Goal: Task Accomplishment & Management: Manage account settings

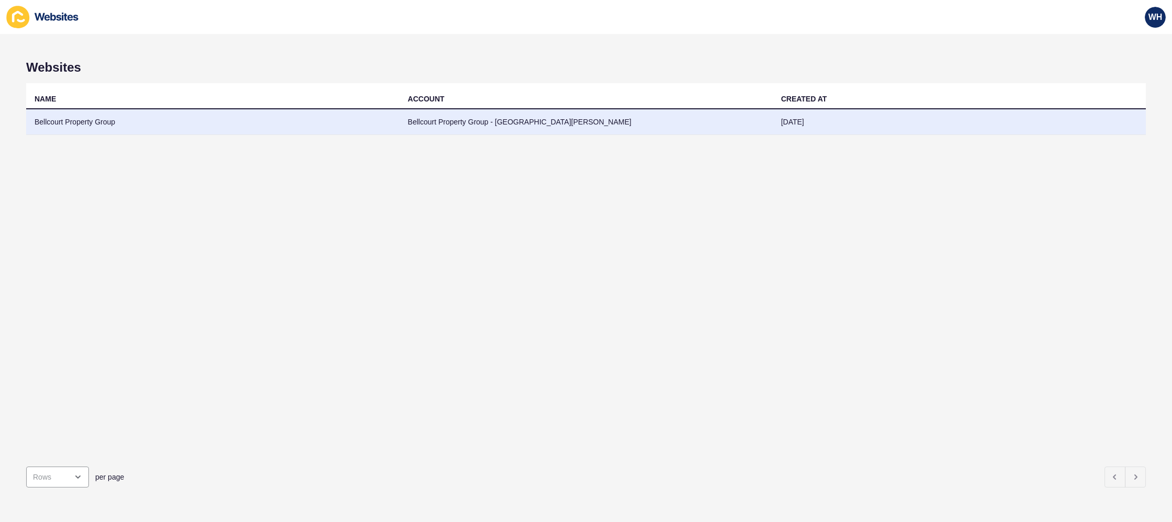
click at [81, 122] on td "Bellcourt Property Group" at bounding box center [212, 122] width 373 height 26
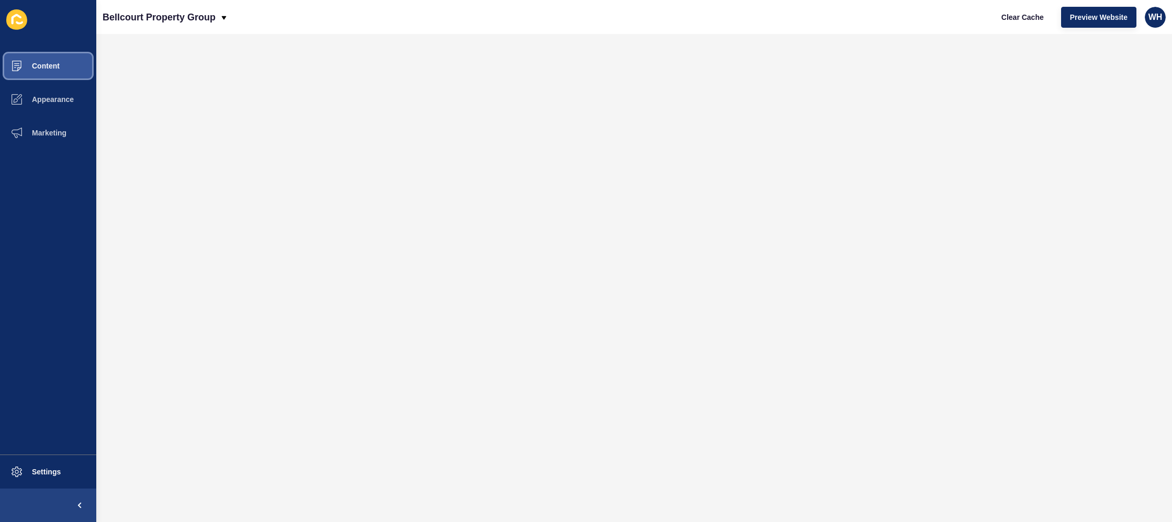
click at [43, 62] on span "Content" at bounding box center [28, 66] width 61 height 8
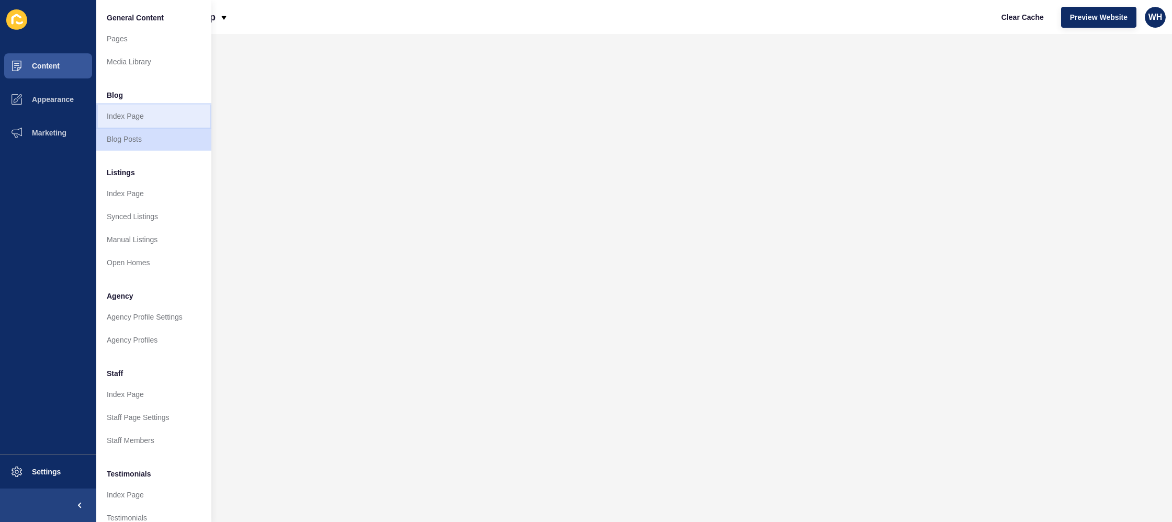
click at [135, 118] on link "Index Page" at bounding box center [153, 116] width 115 height 23
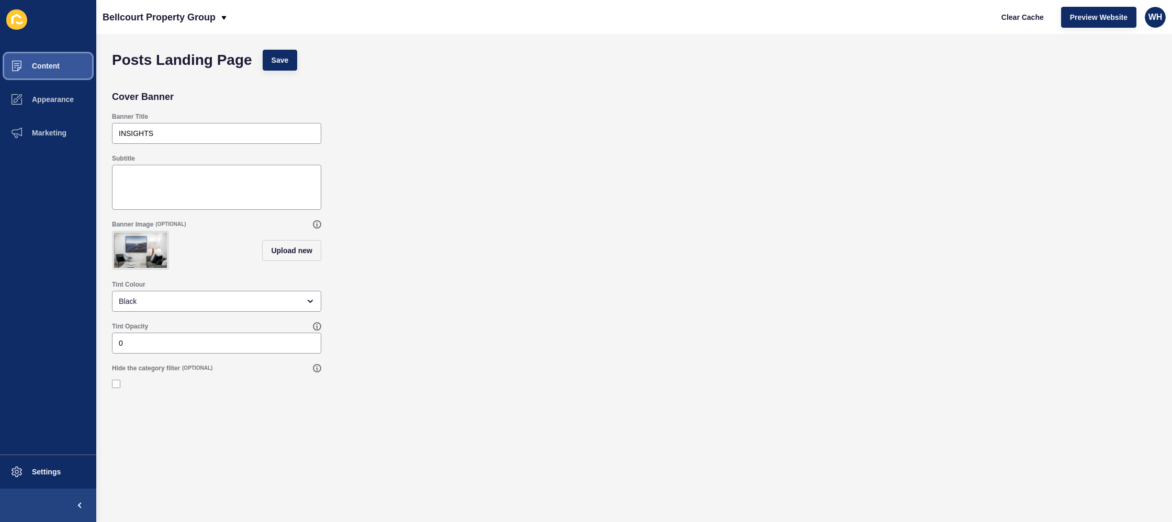
click at [62, 62] on button "Content" at bounding box center [48, 65] width 96 height 33
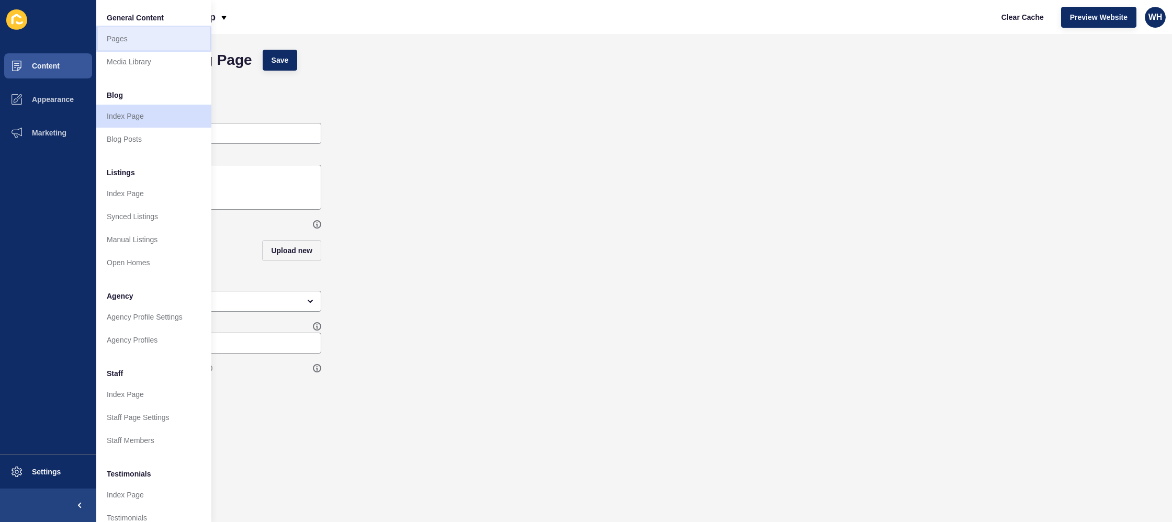
click at [121, 39] on link "Pages" at bounding box center [153, 38] width 115 height 23
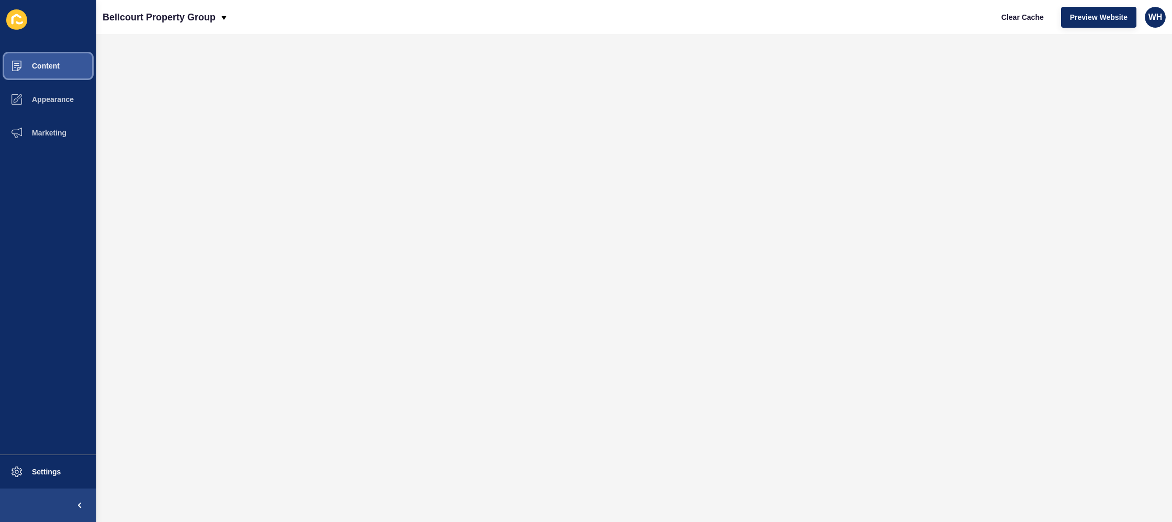
click at [40, 62] on span "Content" at bounding box center [28, 66] width 61 height 8
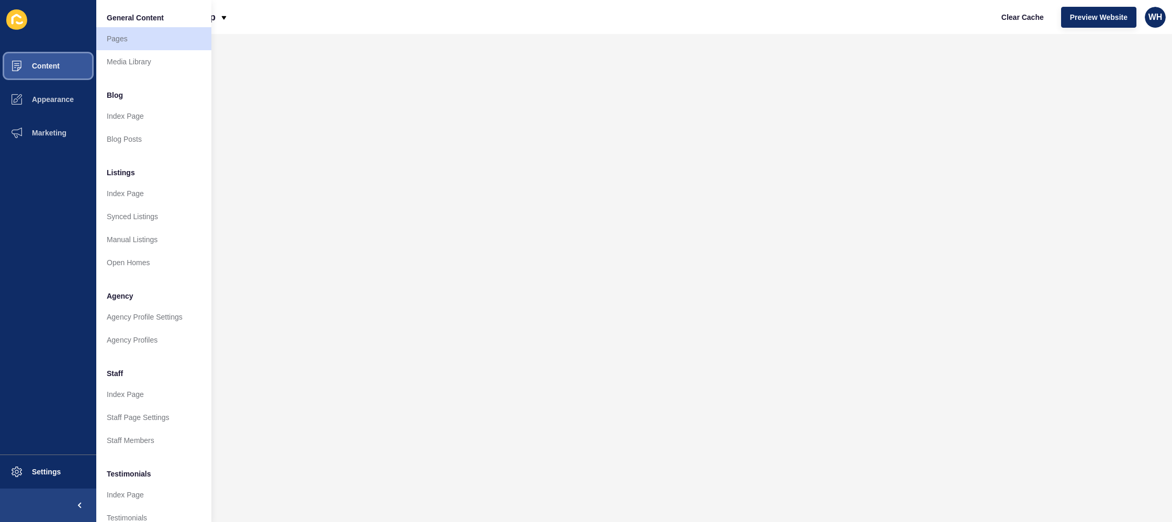
scroll to position [91, 0]
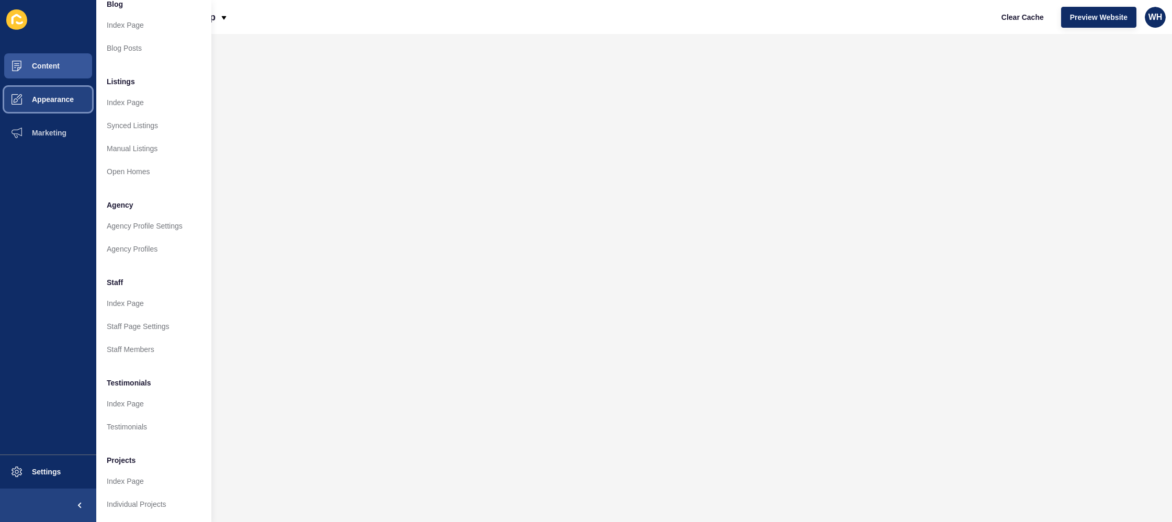
click at [41, 99] on span "Appearance" at bounding box center [35, 99] width 75 height 8
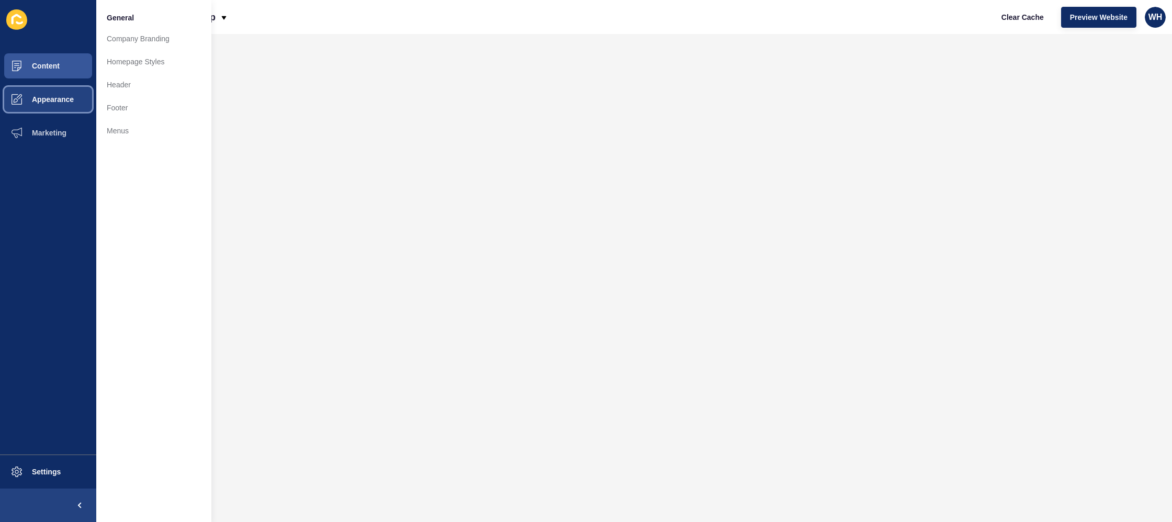
scroll to position [0, 0]
click at [133, 86] on link "Header" at bounding box center [153, 84] width 115 height 23
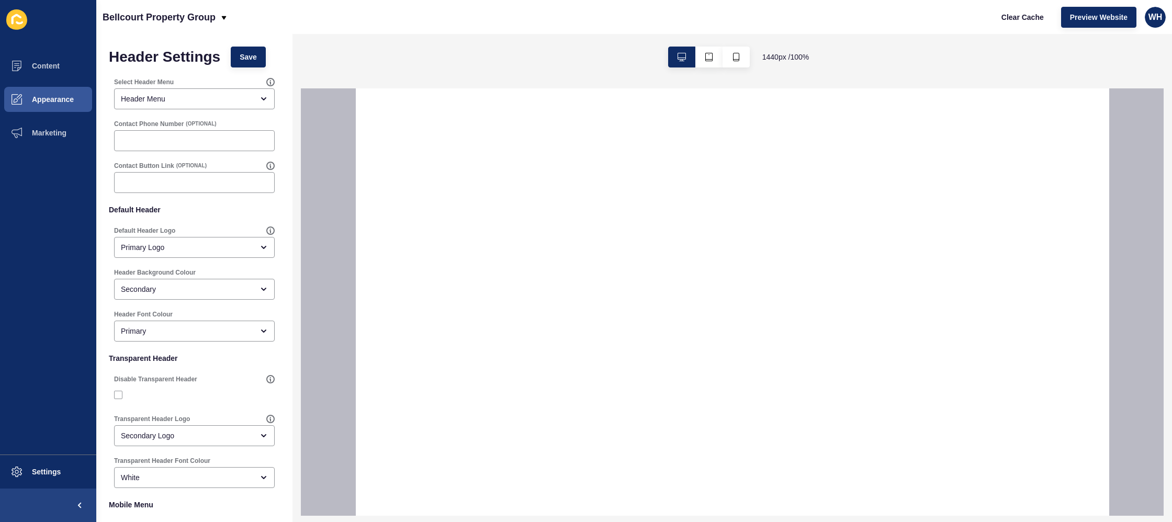
select select
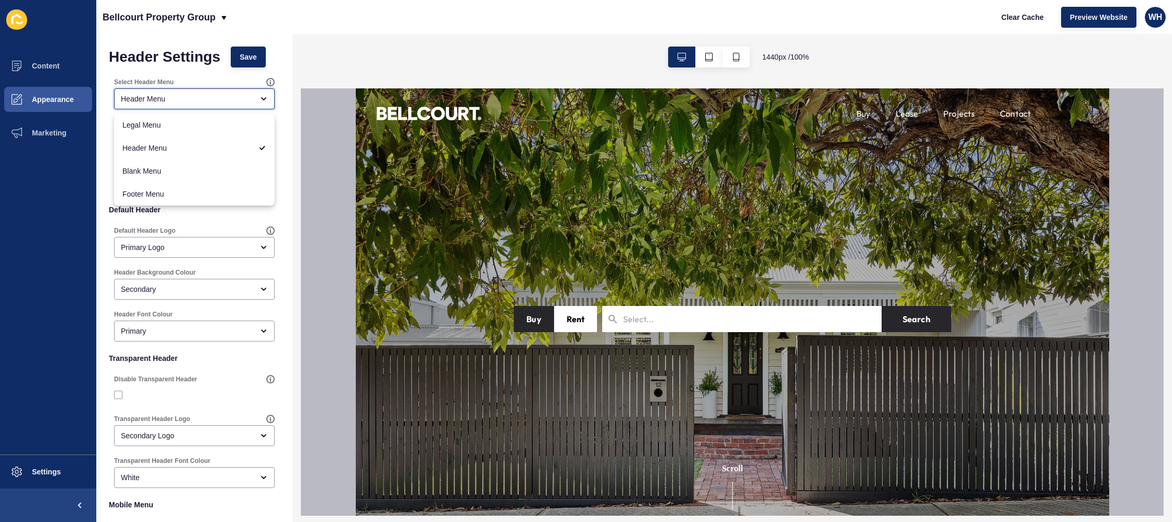
click at [261, 95] on icon "close menu" at bounding box center [264, 99] width 8 height 8
click at [282, 68] on div "Header Settings Save Select Header Menu Header Menu Contact Phone Number (OPTIO…" at bounding box center [194, 349] width 196 height 631
click at [58, 99] on span "Appearance" at bounding box center [35, 99] width 75 height 8
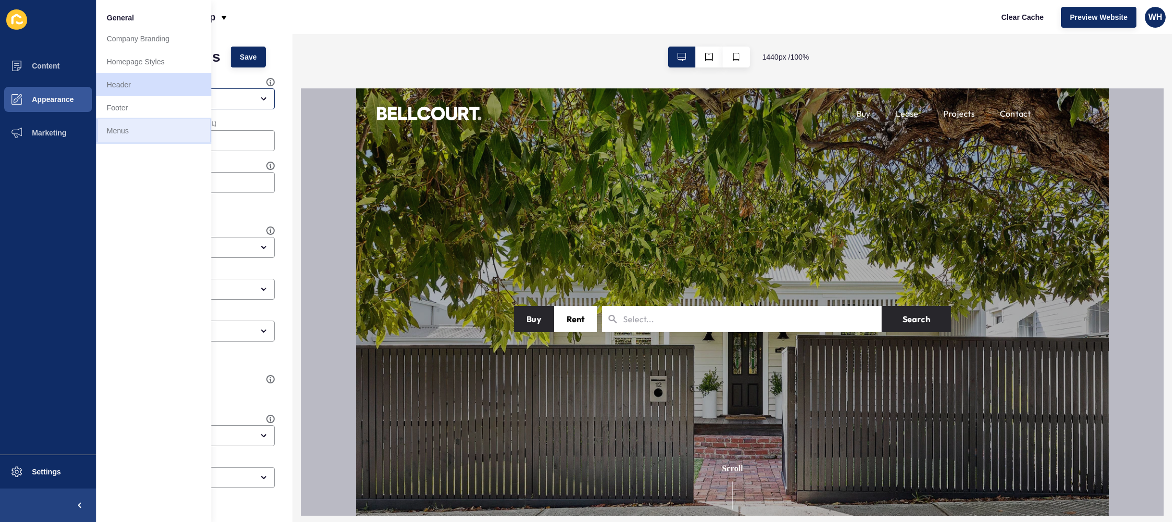
click at [125, 136] on link "Menus" at bounding box center [153, 130] width 115 height 23
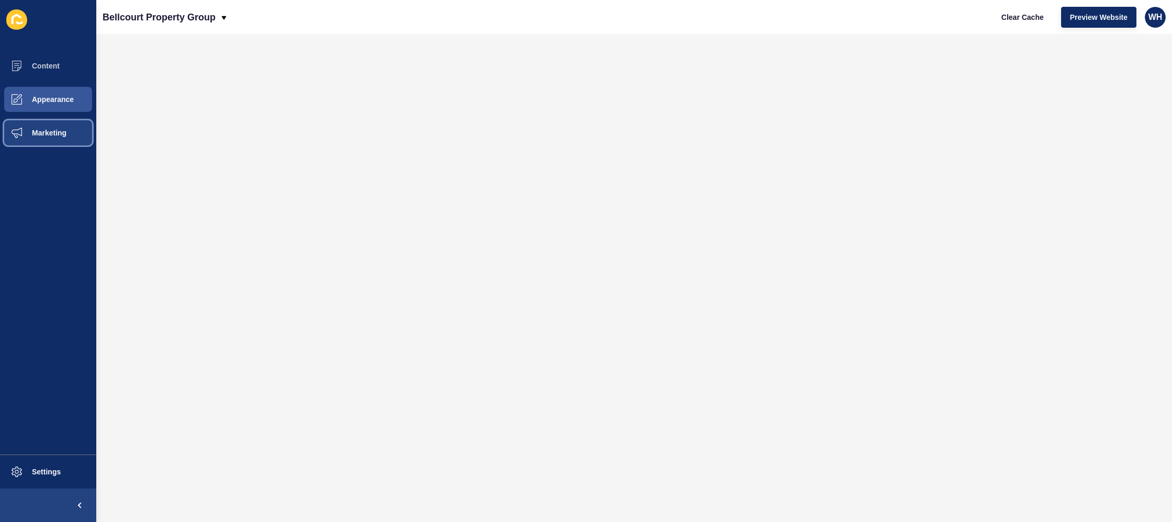
click at [47, 131] on span "Marketing" at bounding box center [32, 133] width 68 height 8
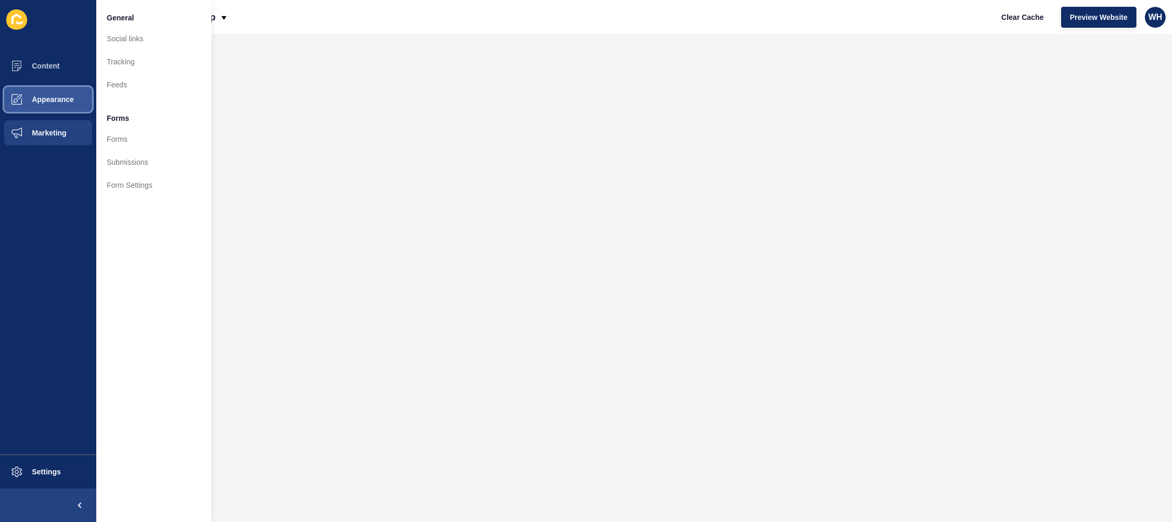
click at [44, 98] on span "Appearance" at bounding box center [35, 99] width 75 height 8
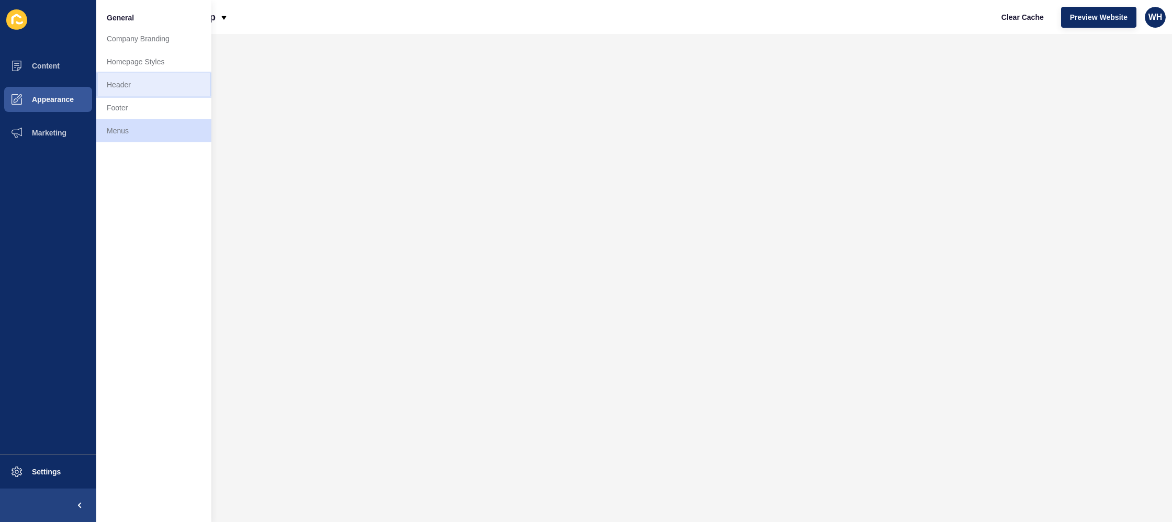
click at [110, 87] on link "Header" at bounding box center [153, 84] width 115 height 23
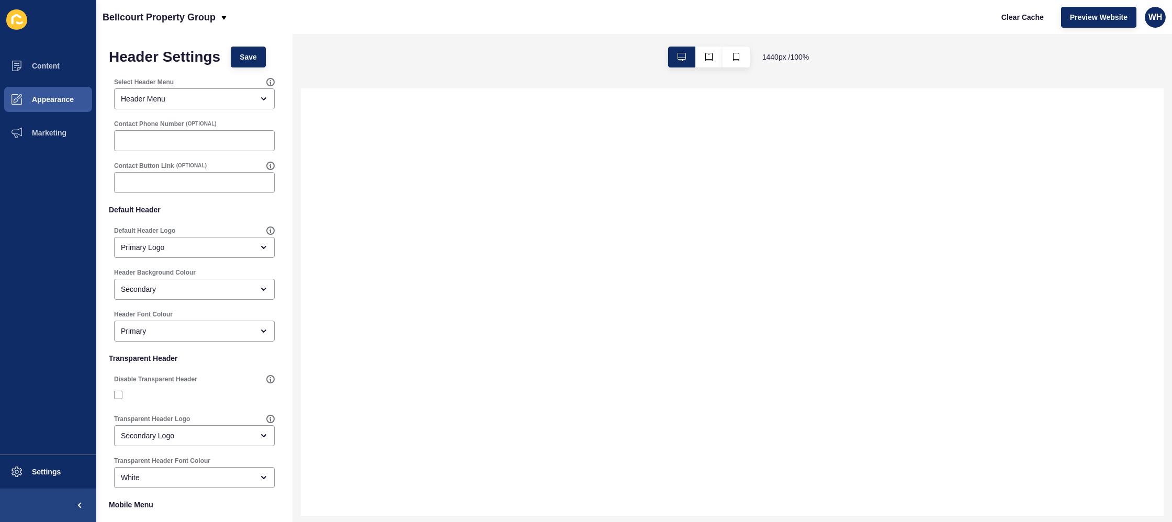
select select
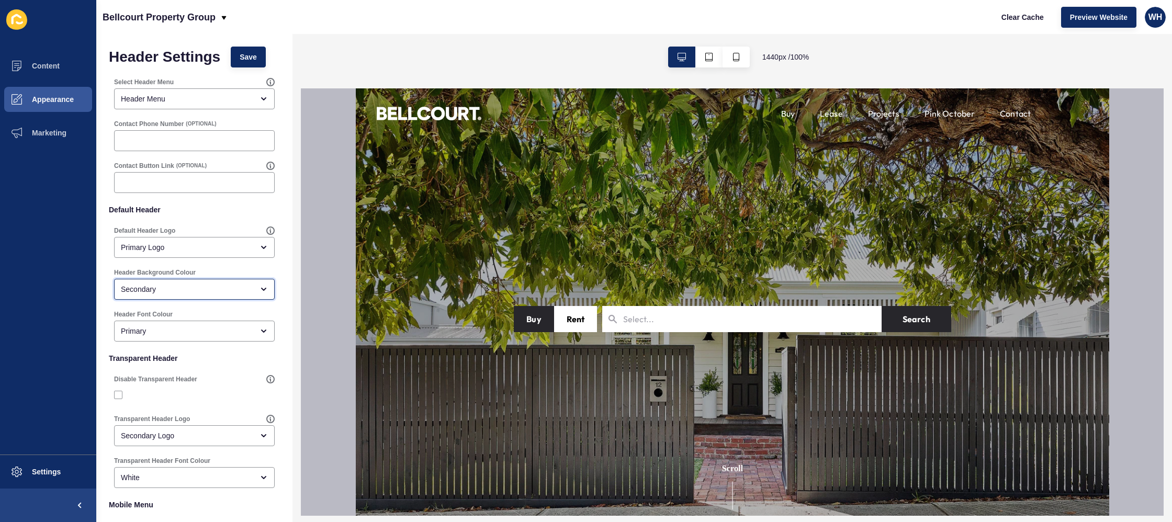
click at [213, 290] on div "Secondary" at bounding box center [187, 289] width 132 height 10
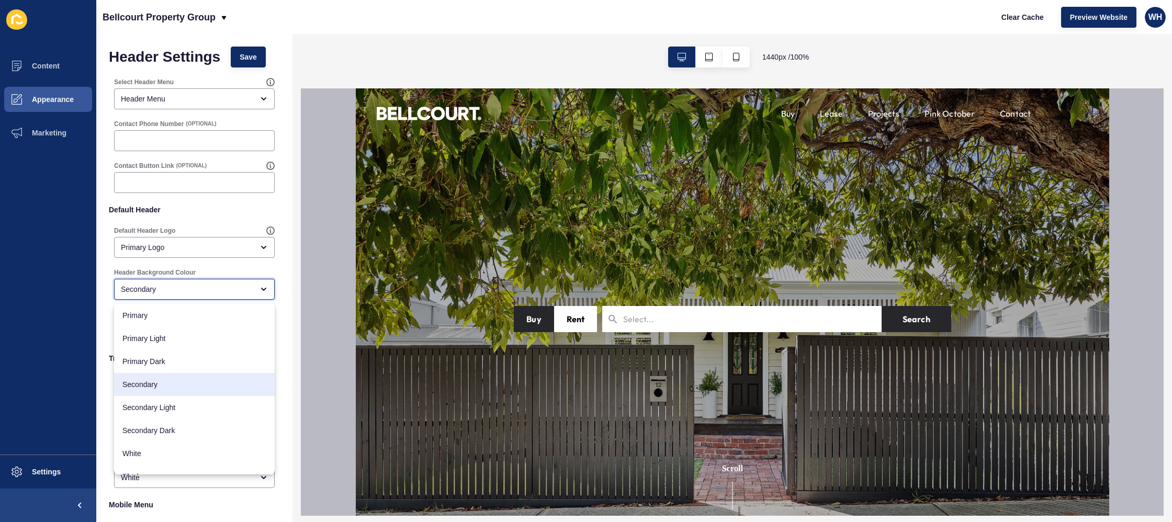
scroll to position [14, 0]
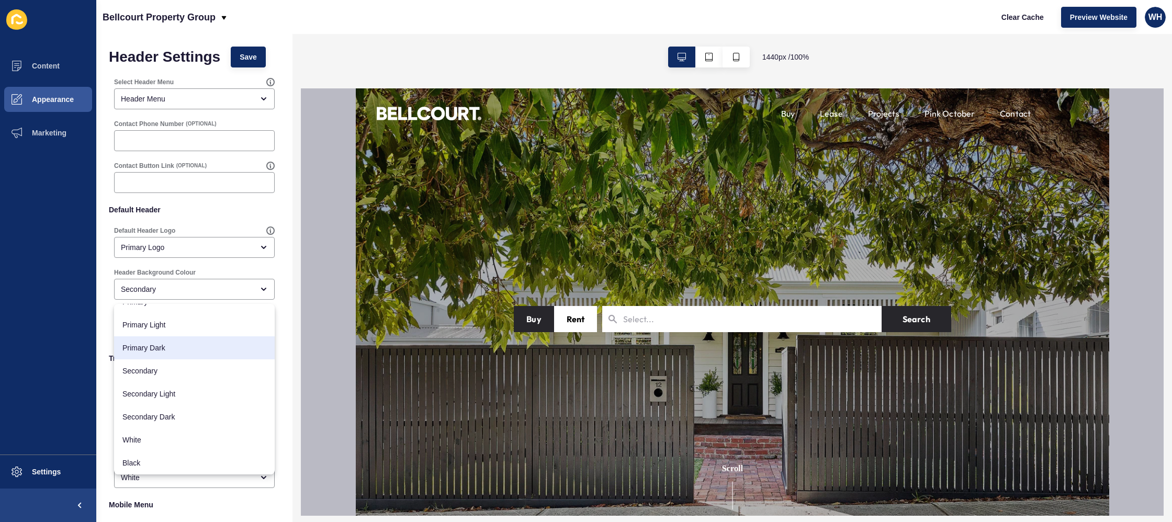
click at [283, 273] on div "Header Settings Save Select Header Menu Header Menu Contact Phone Number (OPTIO…" at bounding box center [194, 349] width 196 height 631
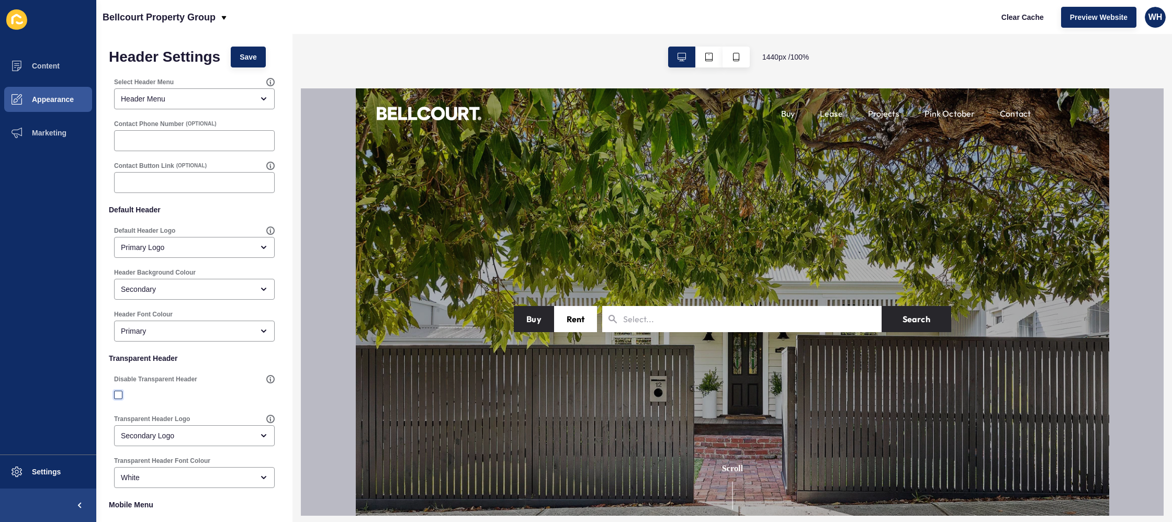
click at [117, 395] on label at bounding box center [118, 395] width 8 height 8
click at [117, 395] on input "Disable Transparent Header" at bounding box center [119, 395] width 7 height 7
click at [120, 394] on label at bounding box center [118, 395] width 8 height 8
click at [120, 394] on input "Disable Transparent Header" at bounding box center [119, 395] width 7 height 7
checkbox input "false"
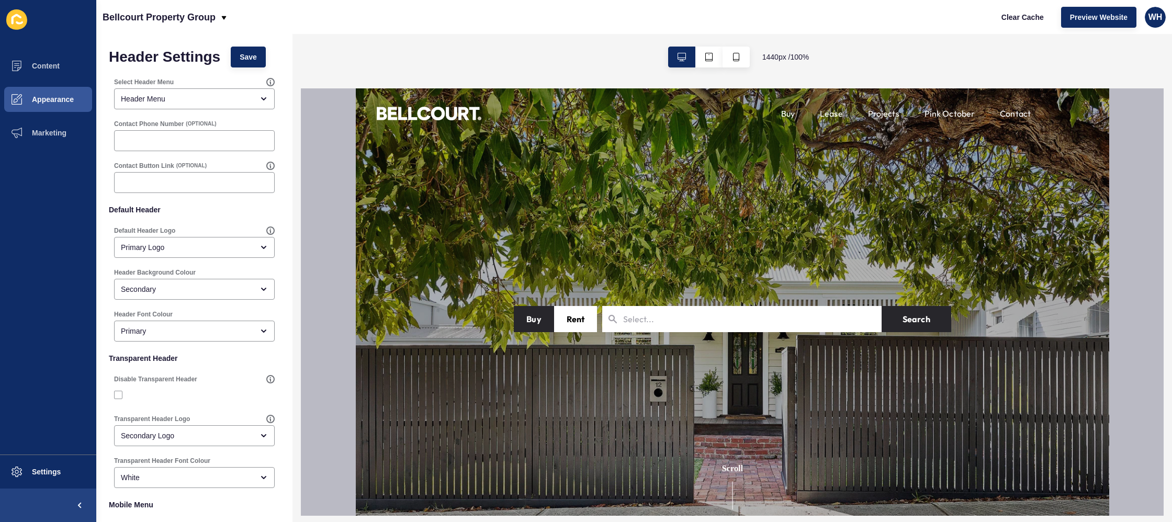
scroll to position [143, 0]
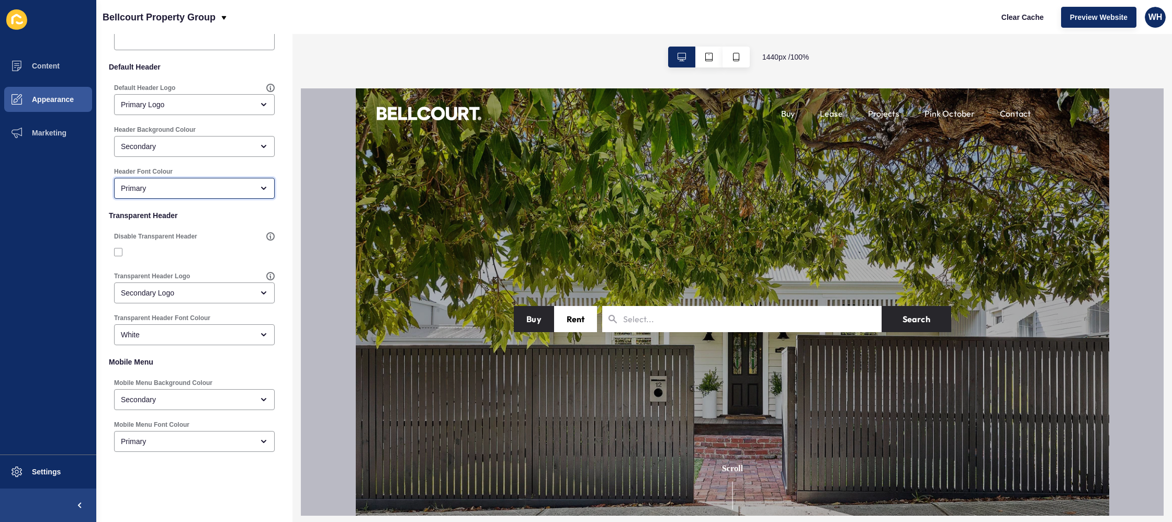
click at [173, 198] on div "Primary" at bounding box center [194, 188] width 161 height 21
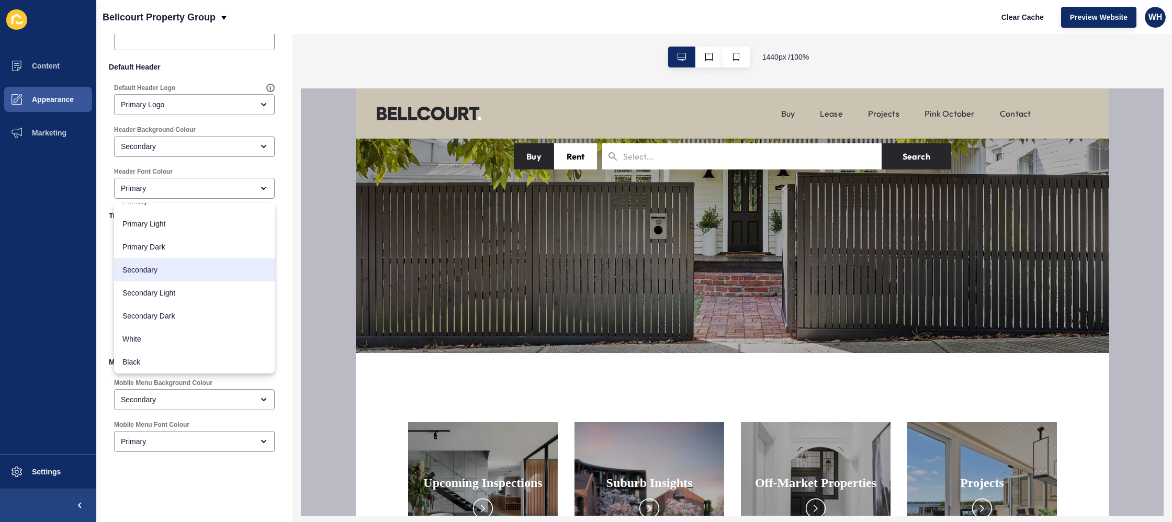
click at [92, 274] on ul "Content Appearance Marketing" at bounding box center [48, 252] width 96 height 406
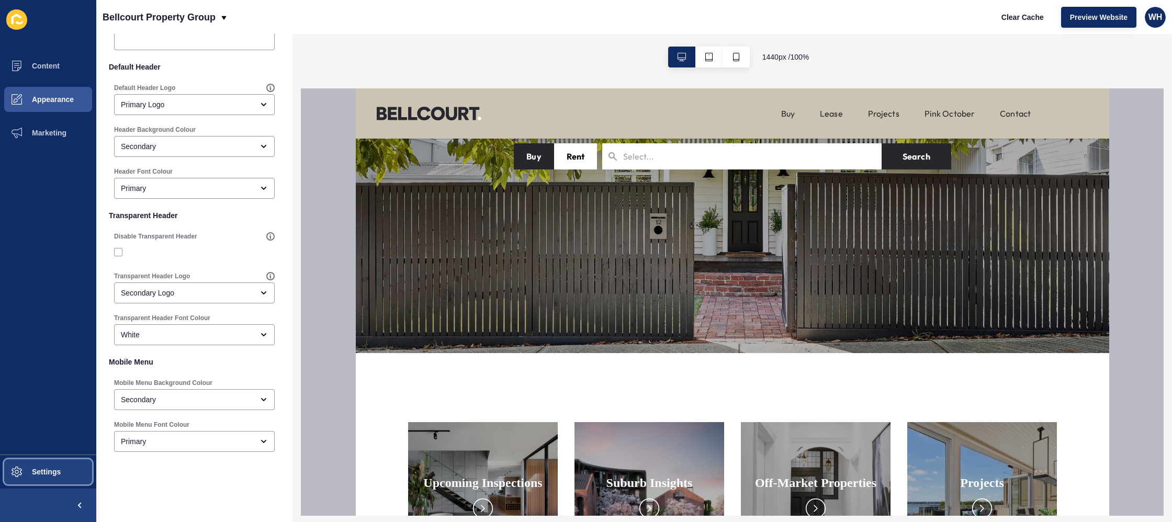
click at [29, 475] on span "Settings" at bounding box center [29, 472] width 62 height 8
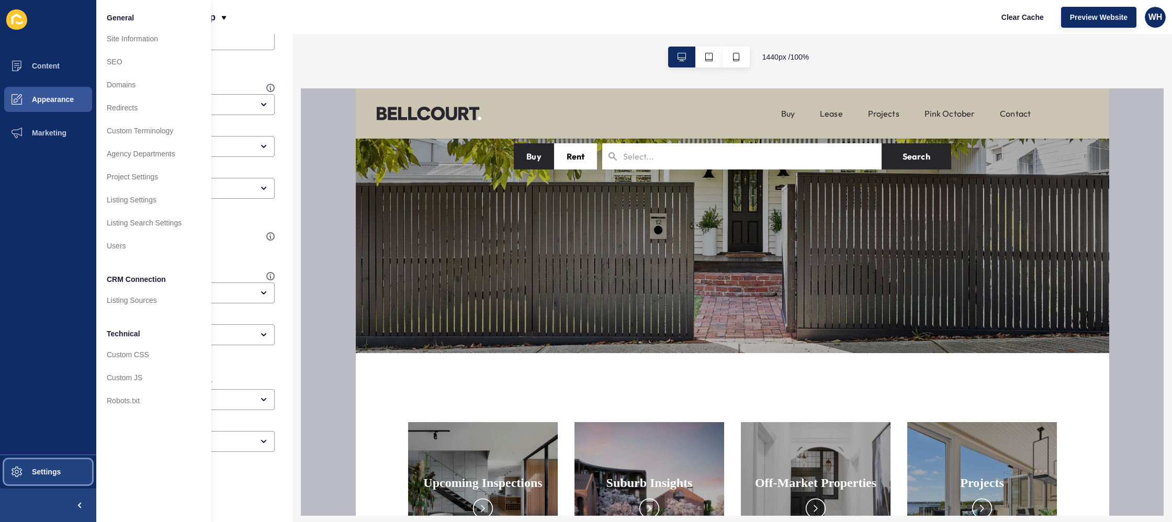
click at [29, 475] on span "Settings" at bounding box center [29, 472] width 62 height 8
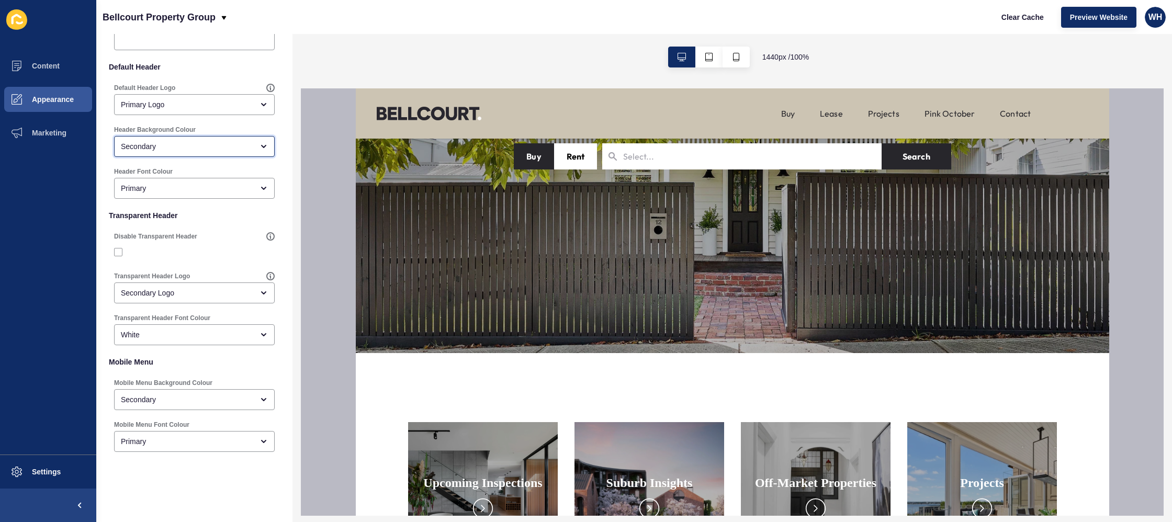
click at [170, 141] on div "Secondary" at bounding box center [187, 146] width 132 height 10
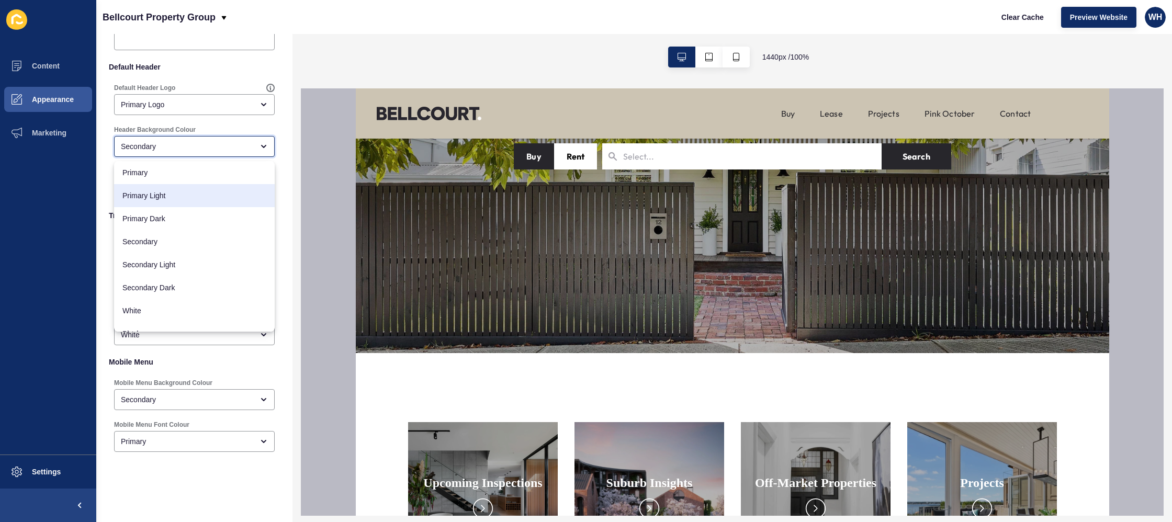
click at [154, 197] on span "Primary Light" at bounding box center [194, 196] width 144 height 10
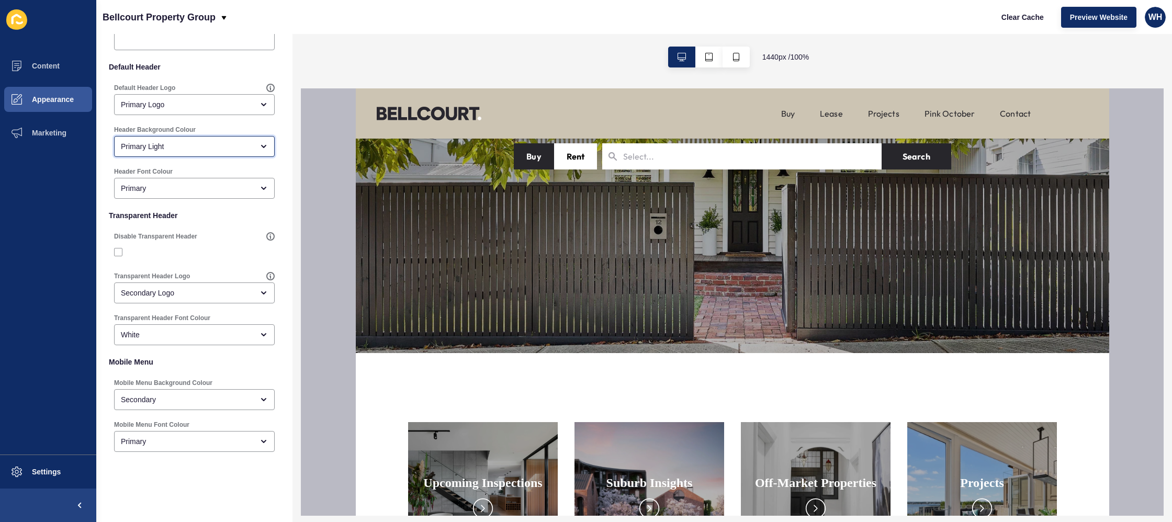
click at [163, 147] on div "Primary Light" at bounding box center [187, 146] width 132 height 10
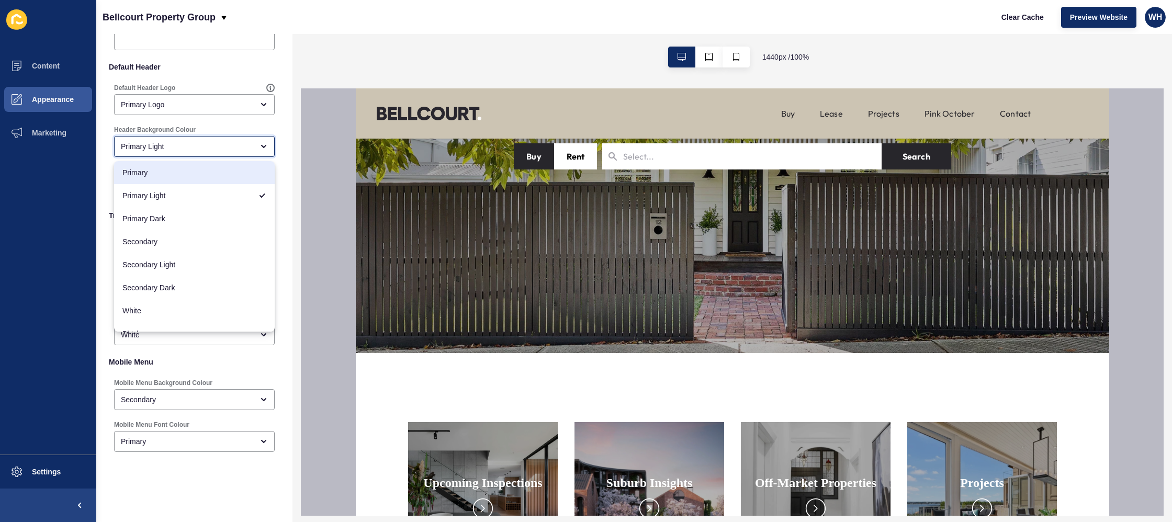
click at [159, 166] on div "Primary" at bounding box center [194, 172] width 161 height 23
type input "Primary"
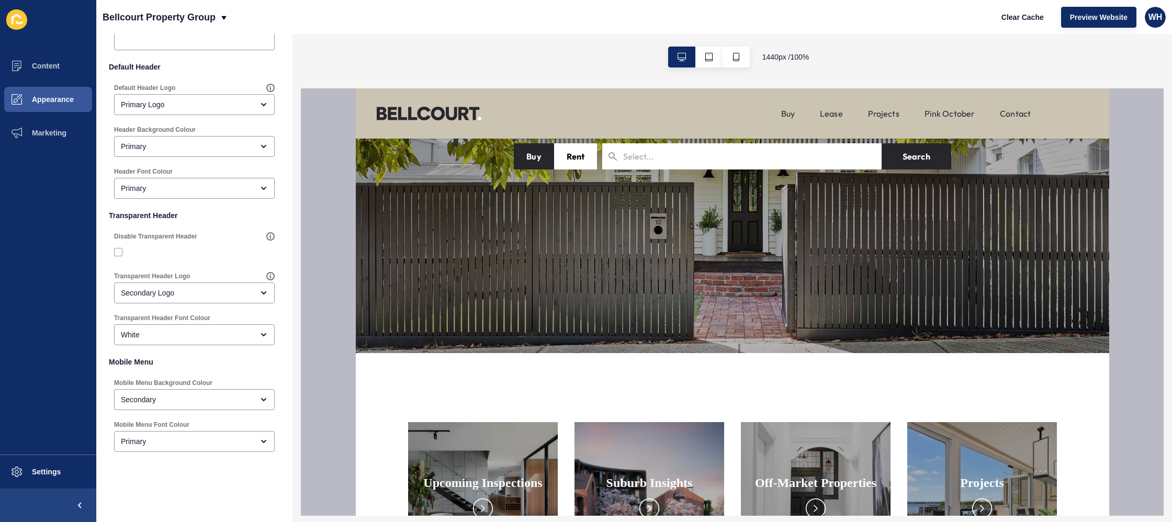
click at [159, 166] on div "Header Font Colour Primary" at bounding box center [194, 182] width 163 height 33
click at [45, 468] on span "Settings" at bounding box center [29, 472] width 62 height 8
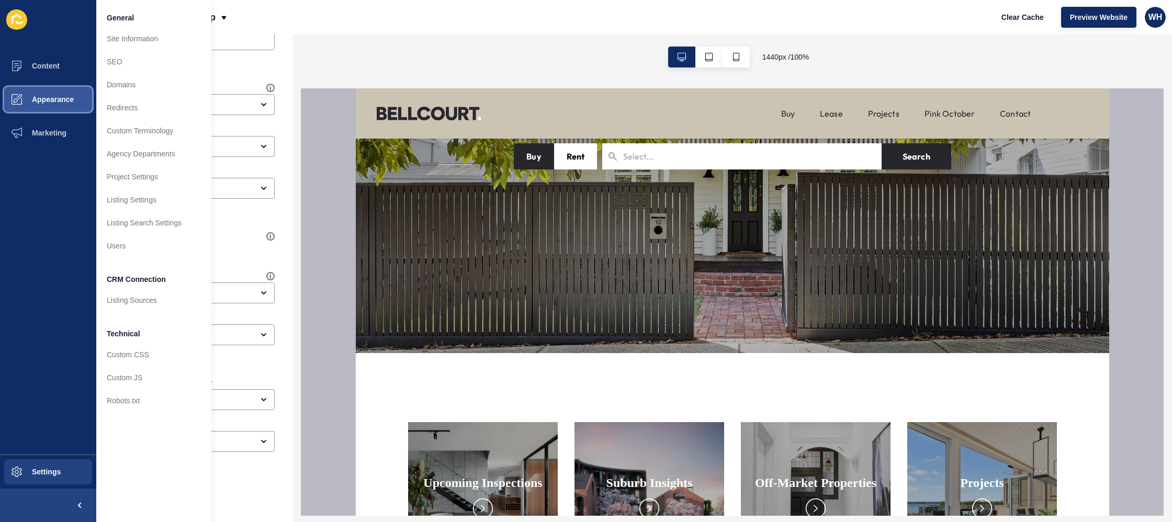
click at [47, 98] on span "Appearance" at bounding box center [35, 99] width 75 height 8
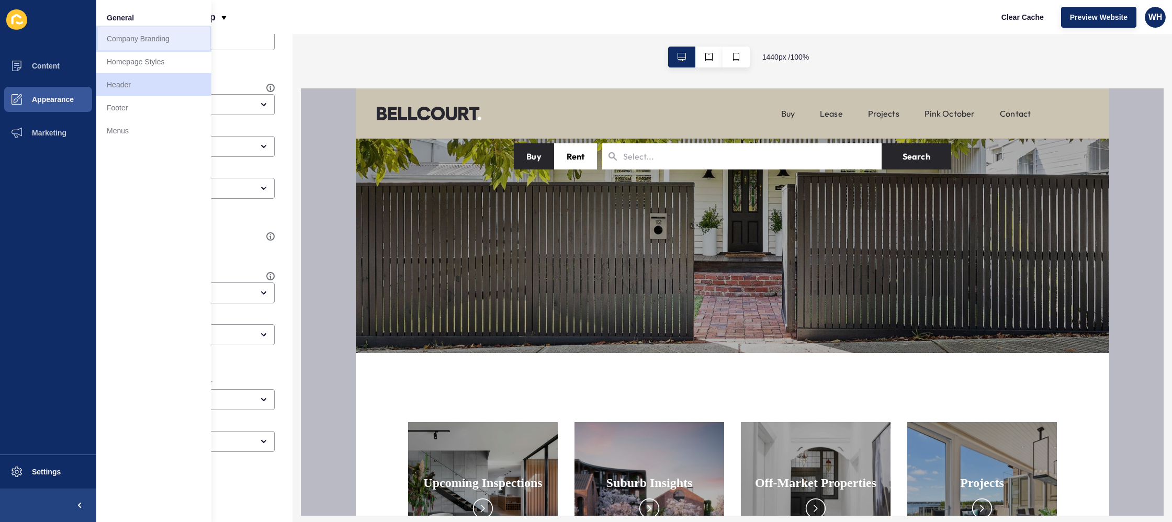
click at [128, 39] on link "Company Branding" at bounding box center [153, 38] width 115 height 23
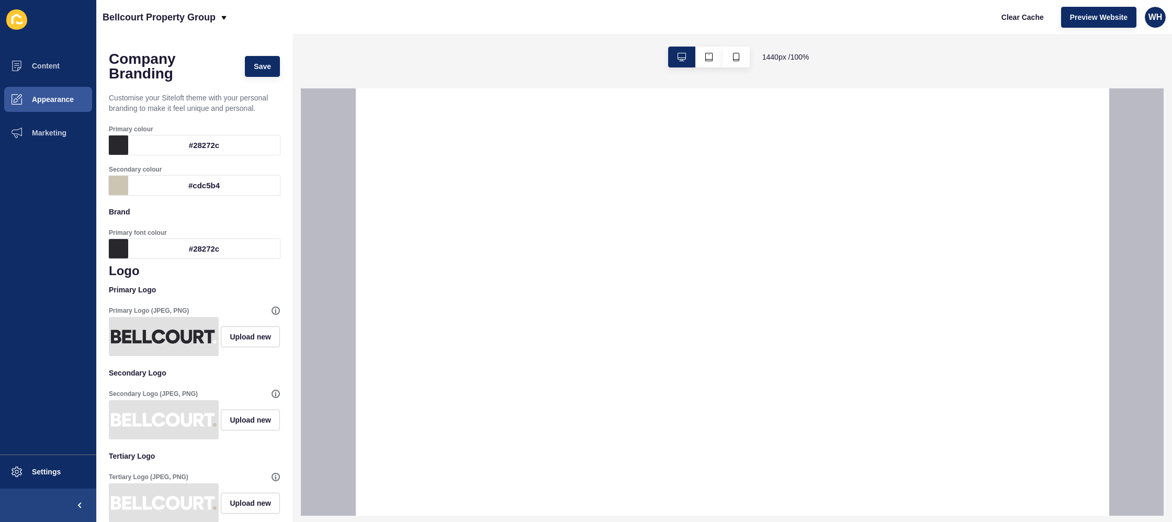
select select
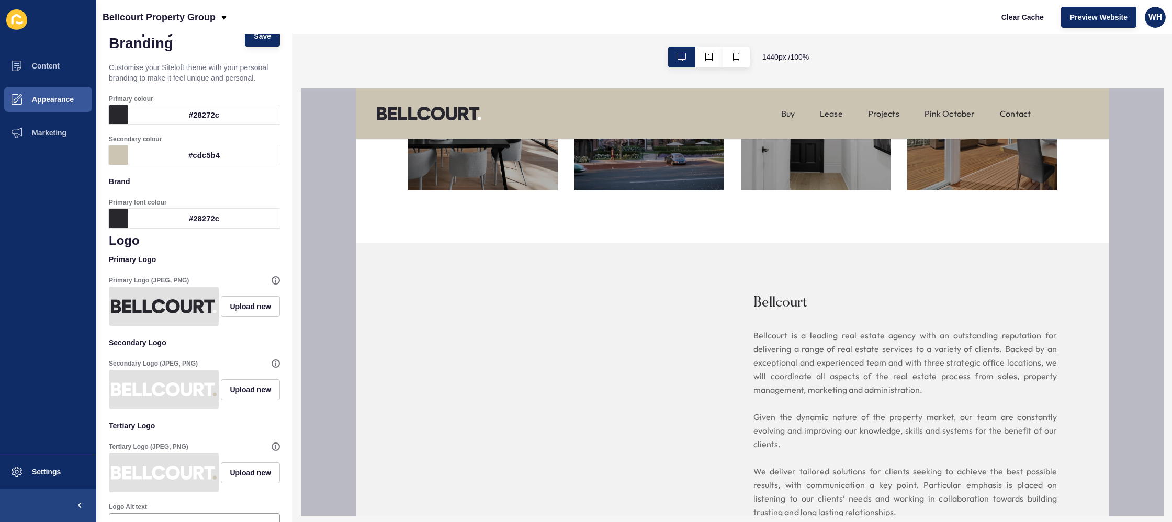
scroll to position [29, 0]
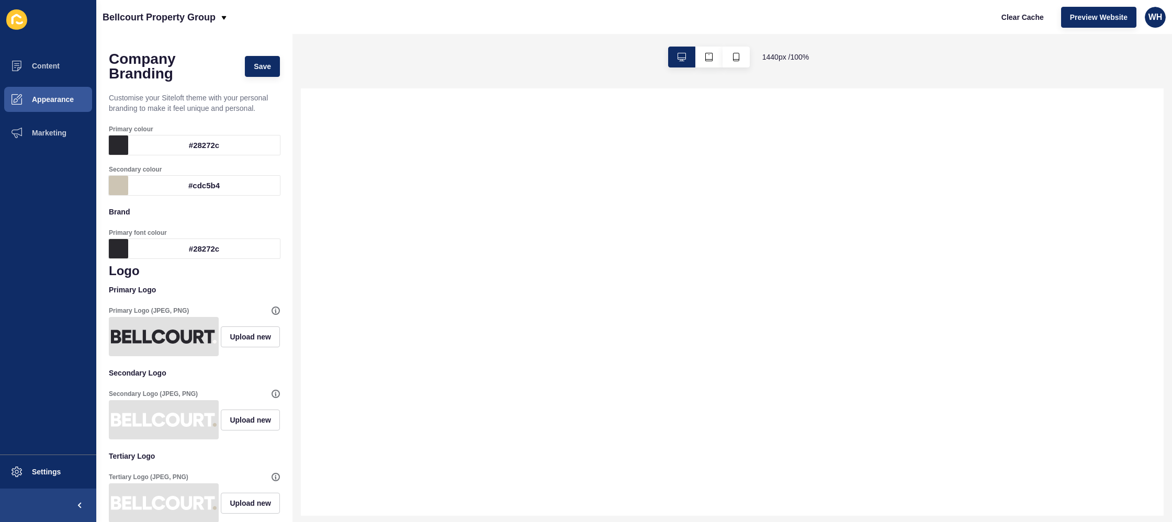
select select
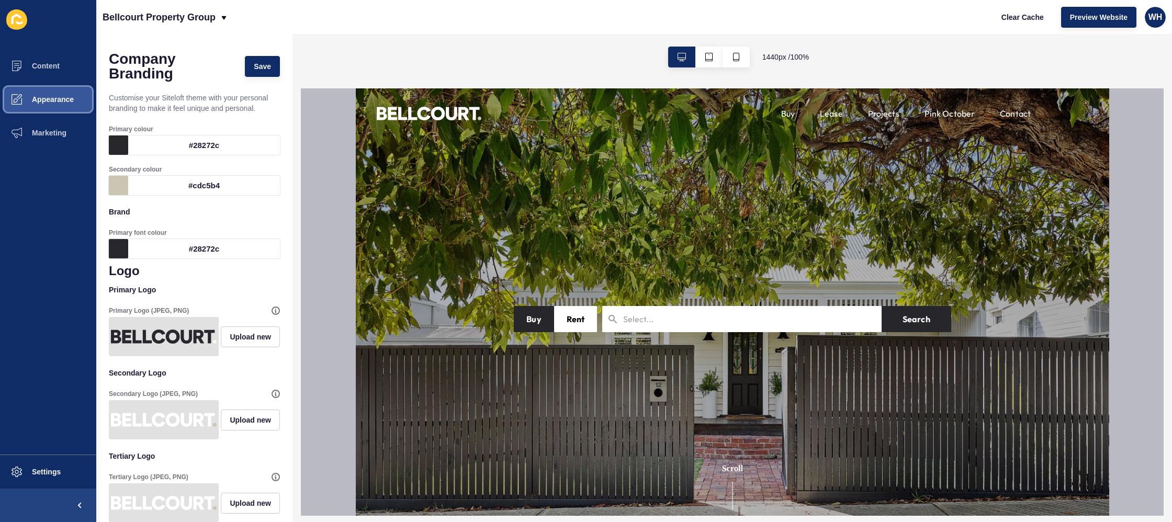
click at [44, 100] on span "Appearance" at bounding box center [35, 99] width 75 height 8
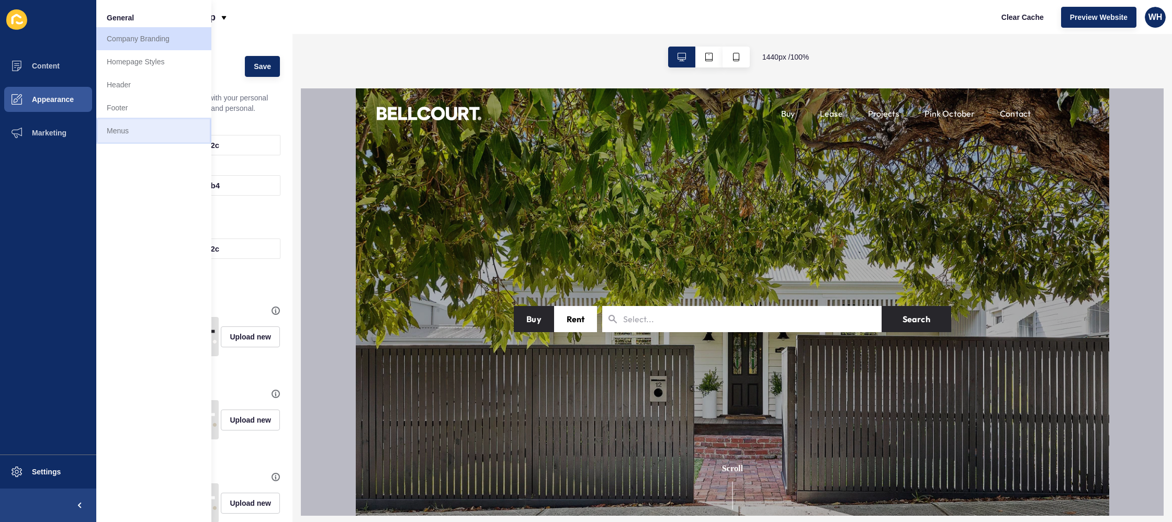
click at [137, 133] on link "Menus" at bounding box center [153, 130] width 115 height 23
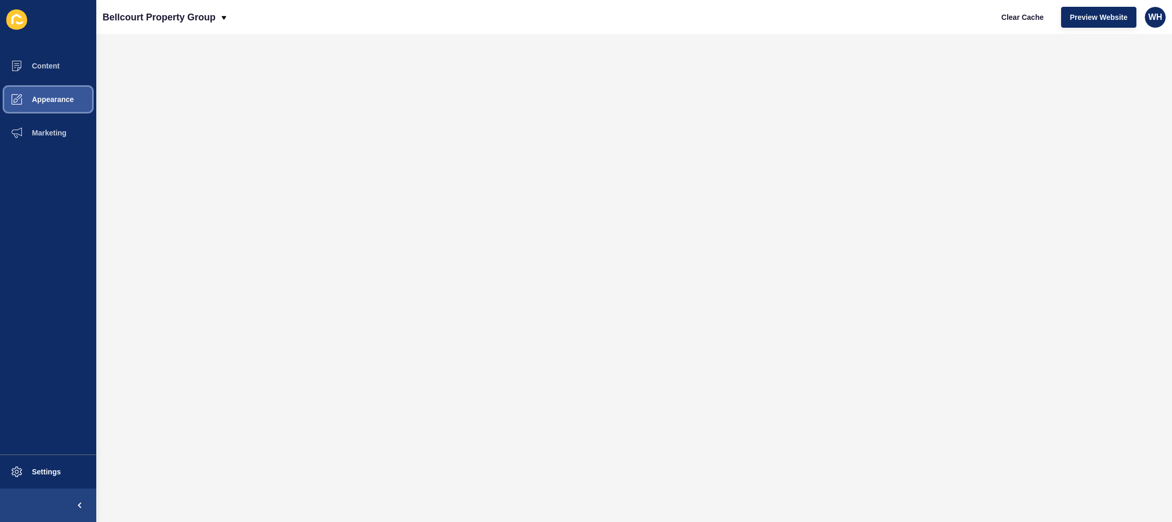
click at [44, 97] on span "Appearance" at bounding box center [35, 99] width 75 height 8
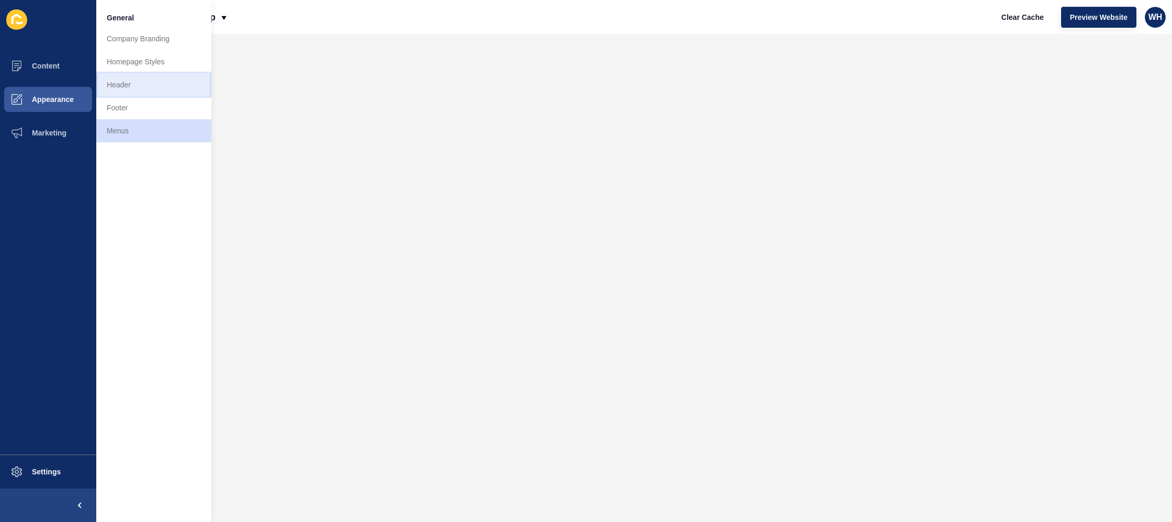
click at [160, 88] on link "Header" at bounding box center [153, 84] width 115 height 23
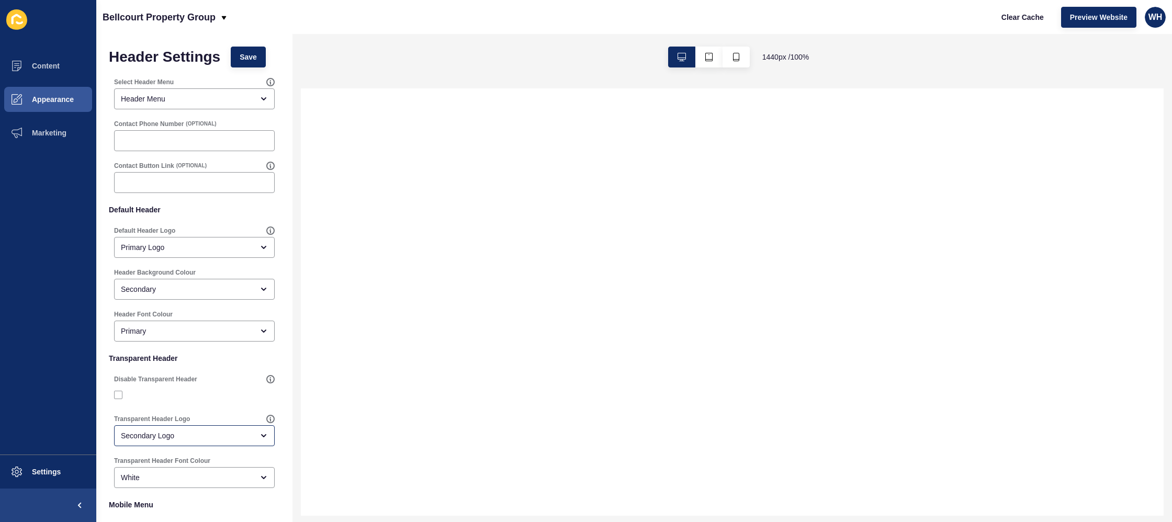
scroll to position [143, 0]
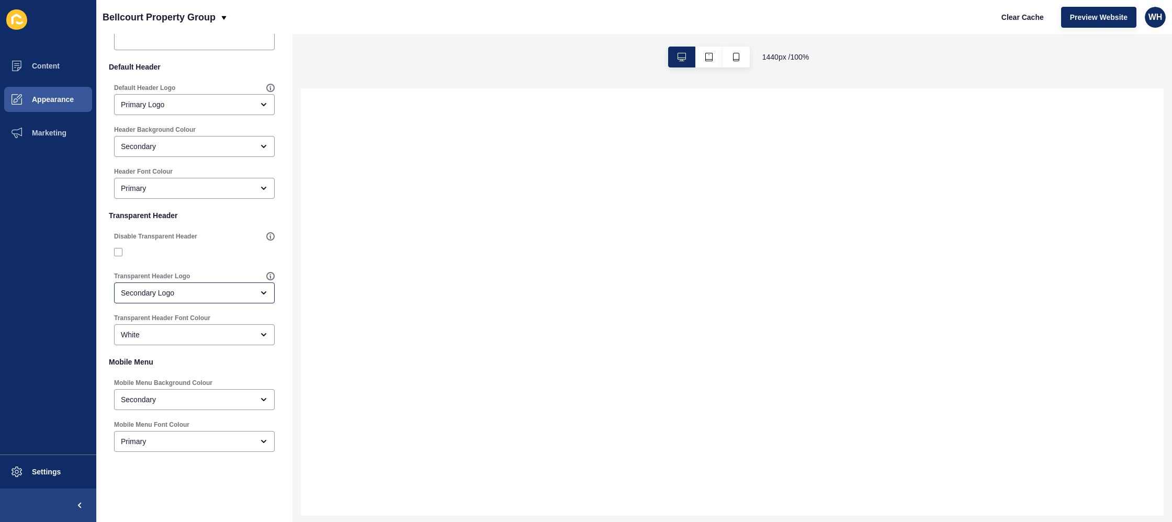
select select
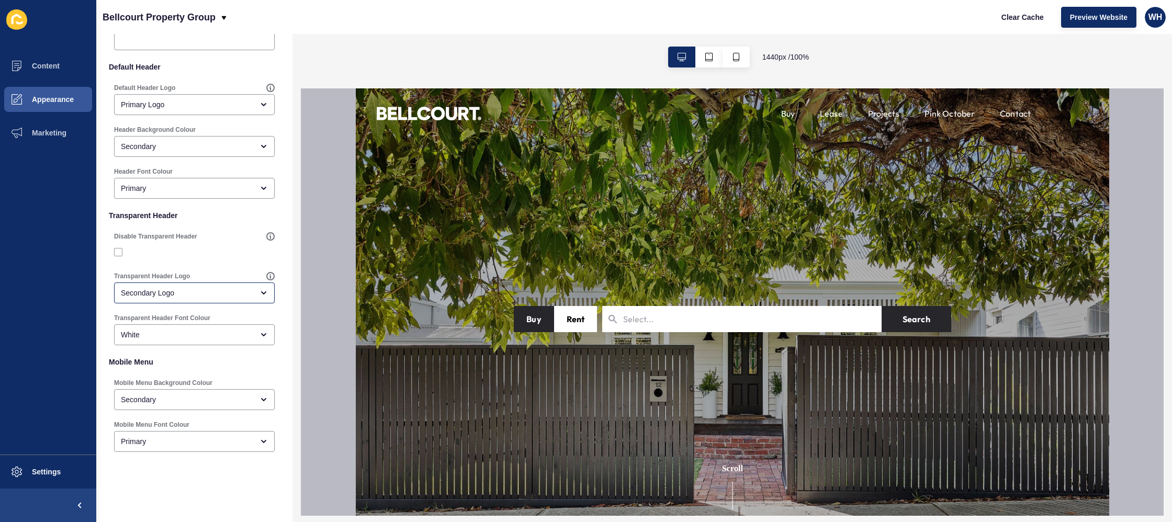
scroll to position [0, 0]
click at [947, 115] on link "Pink October" at bounding box center [949, 113] width 51 height 13
click at [15, 100] on span "Appearance" at bounding box center [35, 99] width 75 height 8
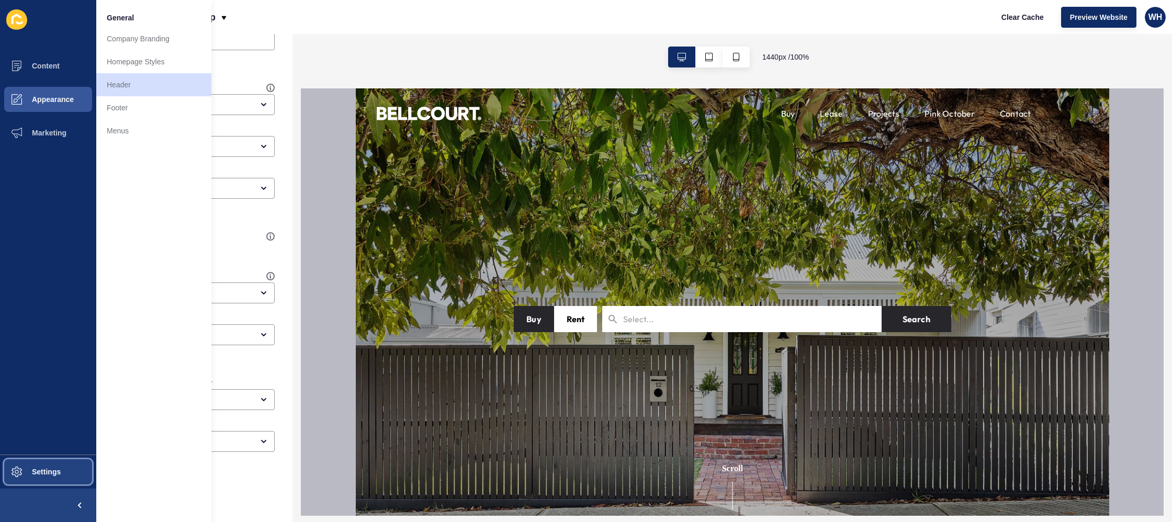
click at [46, 468] on span "Settings" at bounding box center [29, 472] width 62 height 8
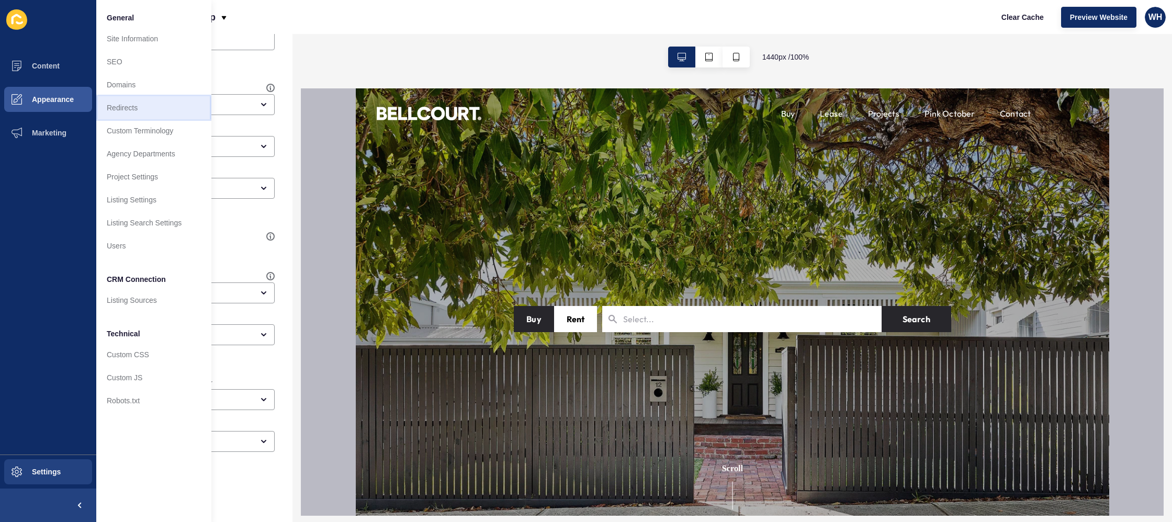
click at [124, 115] on link "Redirects" at bounding box center [153, 107] width 115 height 23
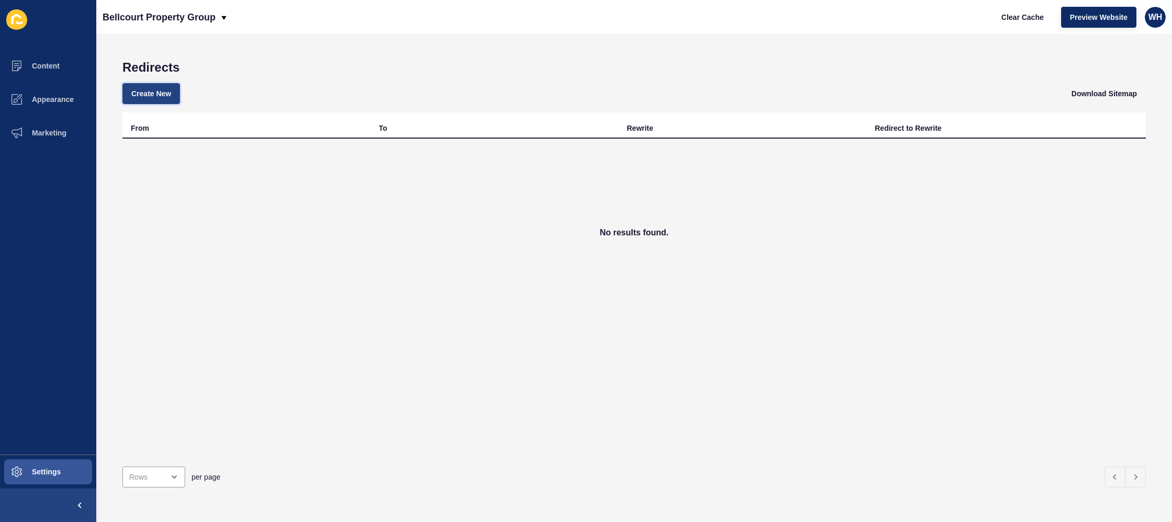
click at [154, 95] on span "Create New" at bounding box center [151, 93] width 40 height 10
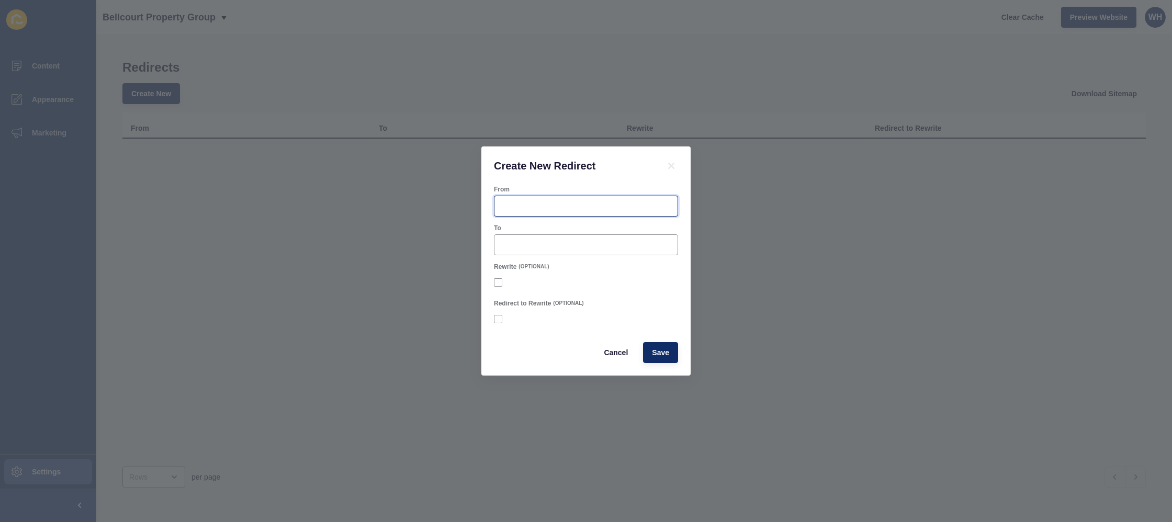
click at [578, 209] on input "From" at bounding box center [586, 206] width 171 height 10
click at [675, 162] on icon at bounding box center [671, 166] width 13 height 13
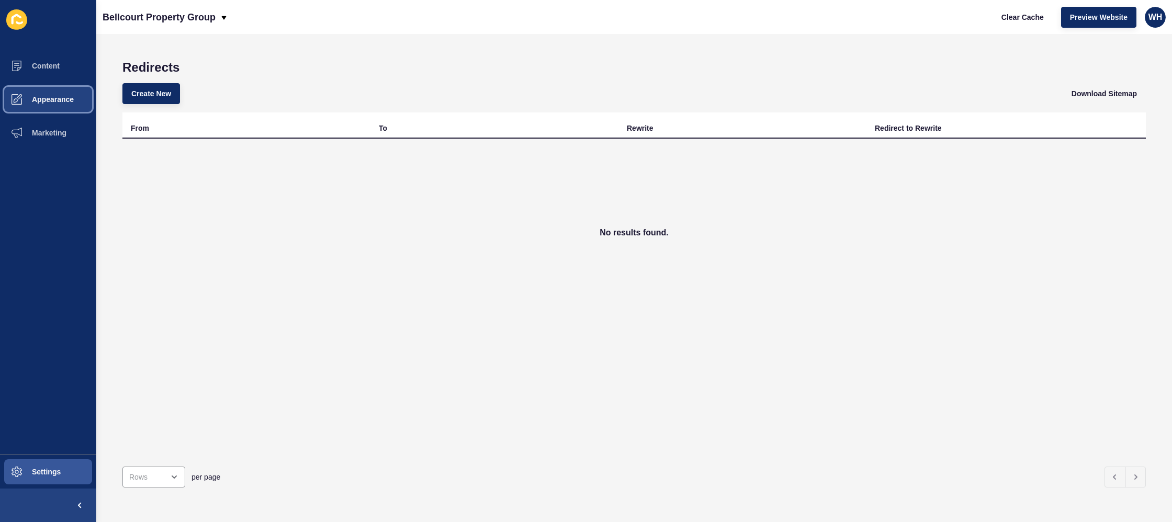
click at [8, 109] on span at bounding box center [16, 99] width 33 height 33
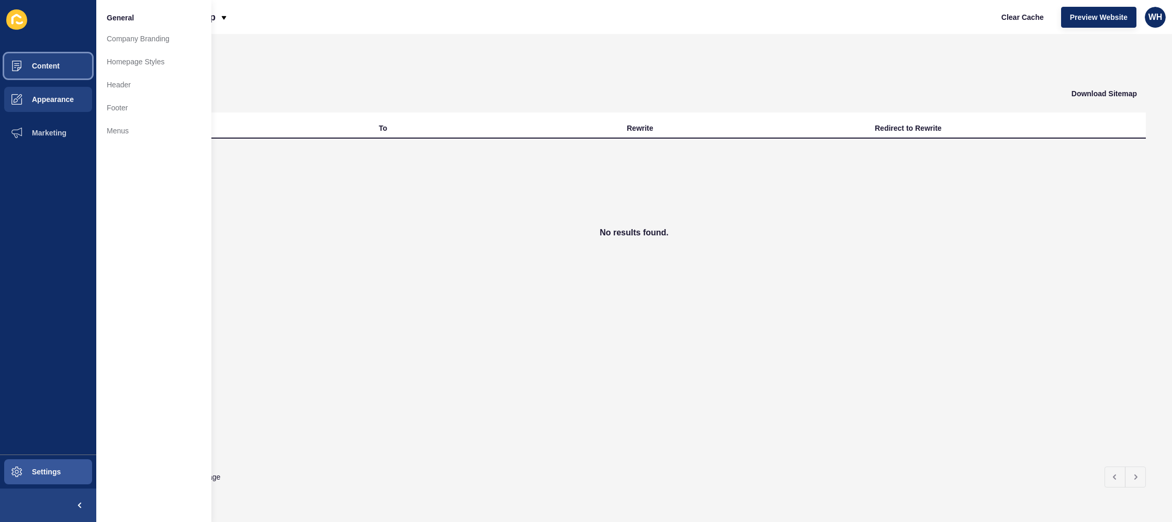
click at [40, 72] on button "Content" at bounding box center [48, 65] width 96 height 33
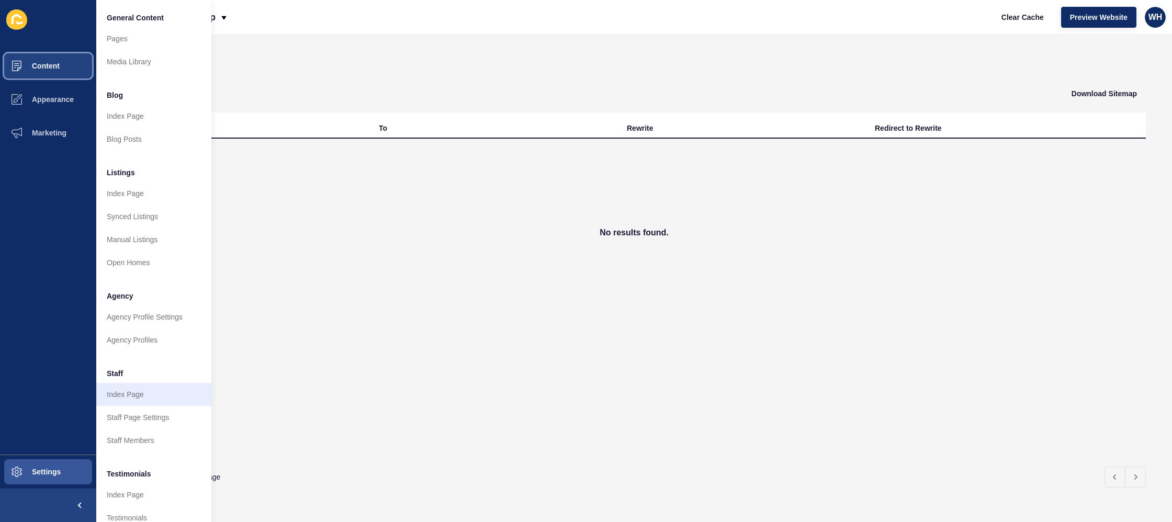
scroll to position [91, 0]
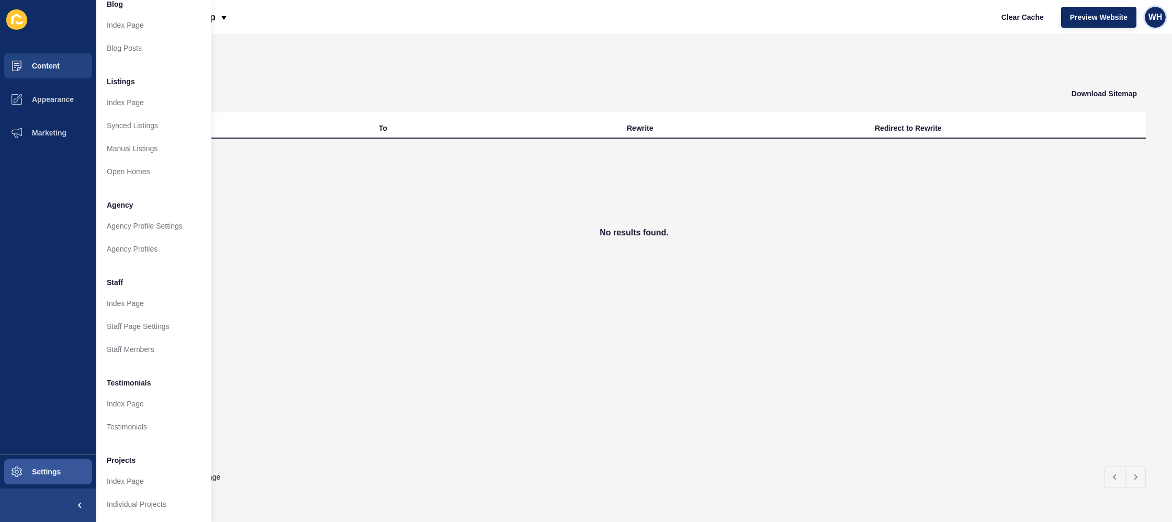
click at [1162, 17] on span "WH" at bounding box center [1156, 17] width 14 height 10
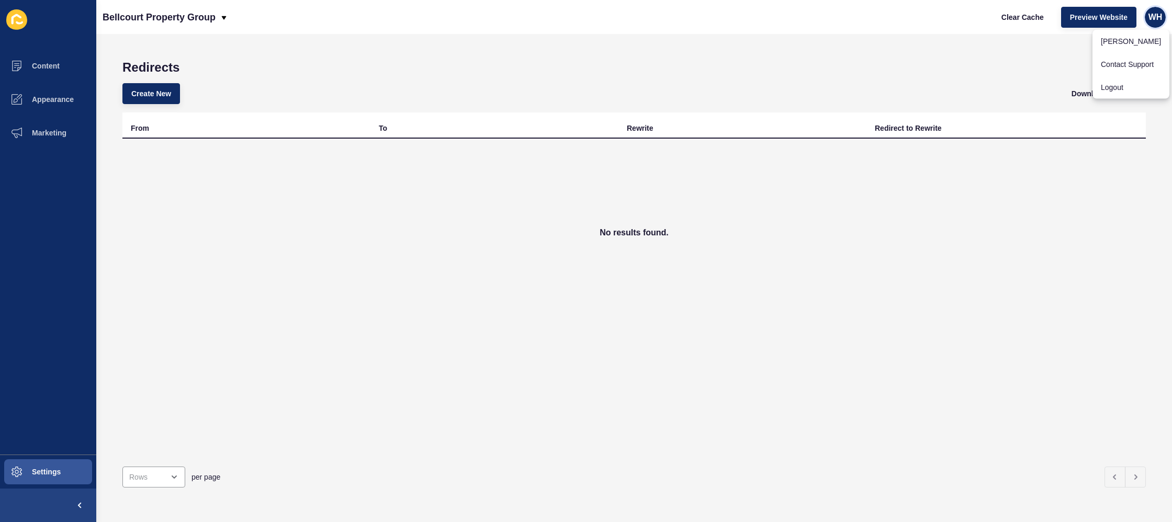
scroll to position [0, 0]
click at [947, 242] on div "No results found." at bounding box center [634, 233] width 1024 height 188
click at [45, 63] on span "Content" at bounding box center [28, 66] width 61 height 8
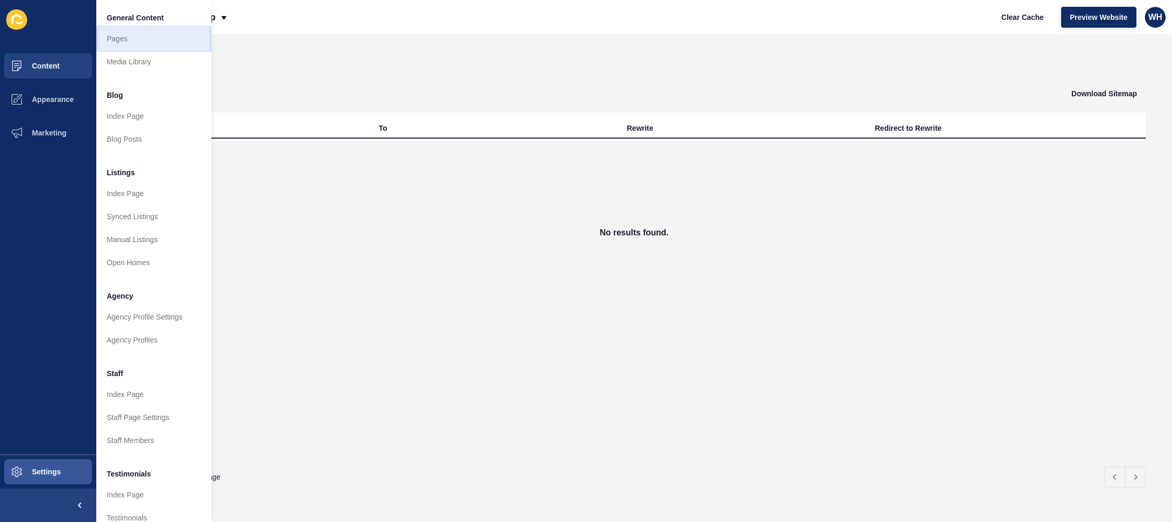
click at [142, 42] on link "Pages" at bounding box center [153, 38] width 115 height 23
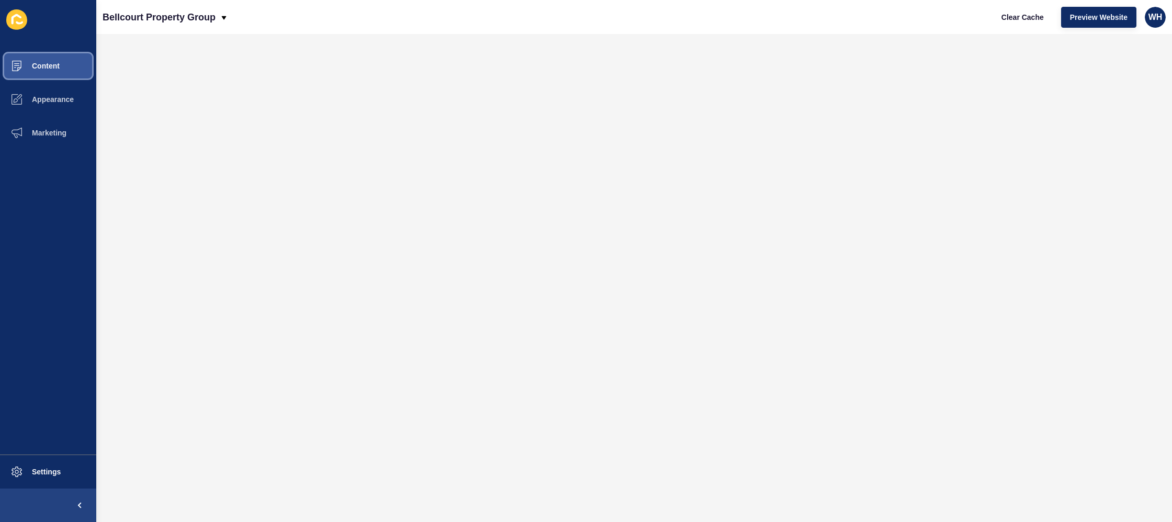
click at [35, 64] on span "Content" at bounding box center [28, 66] width 61 height 8
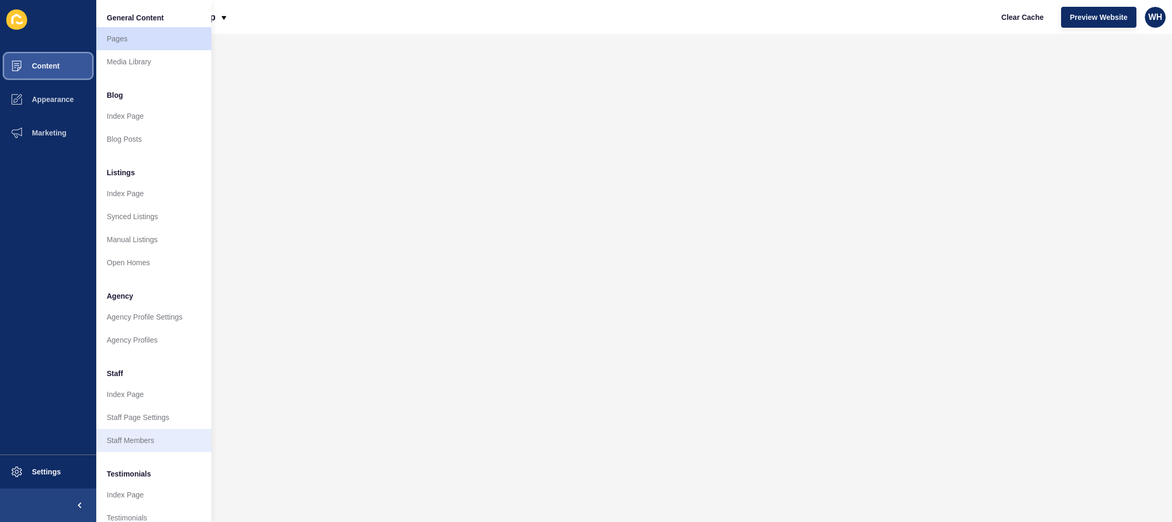
scroll to position [91, 0]
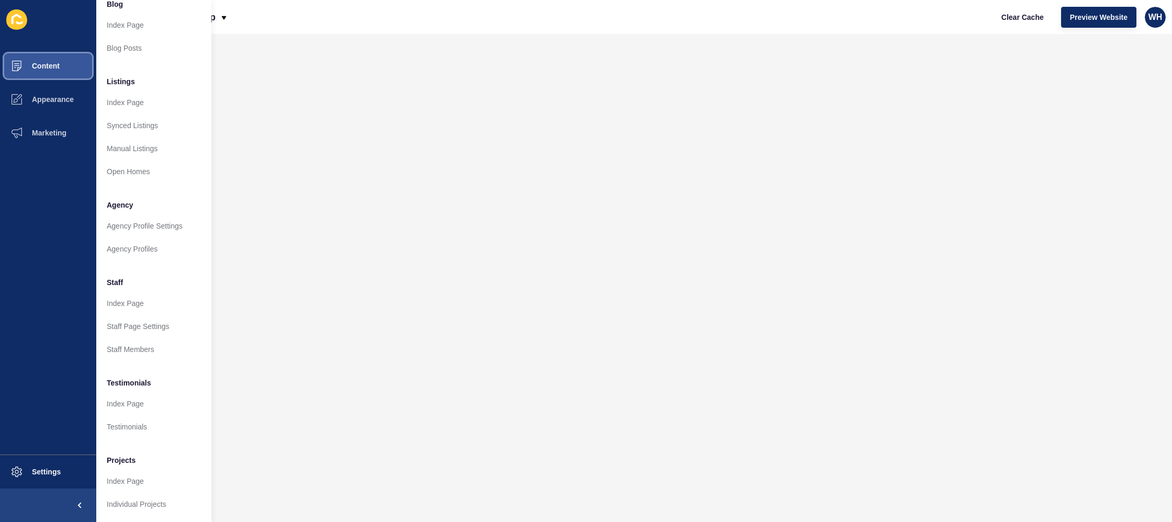
click at [42, 79] on button "Content" at bounding box center [48, 65] width 96 height 33
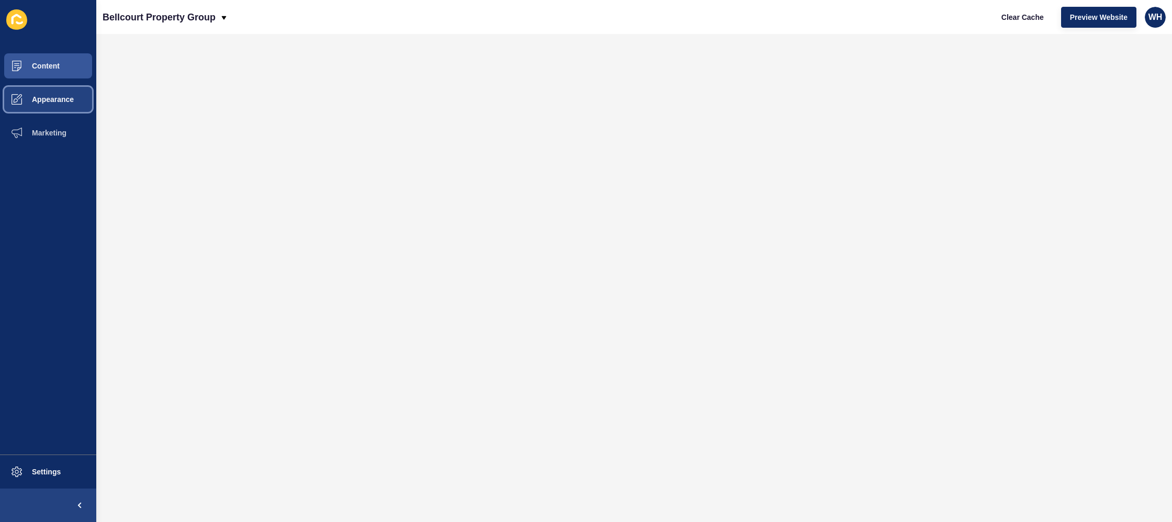
click at [44, 95] on button "Appearance" at bounding box center [48, 99] width 96 height 33
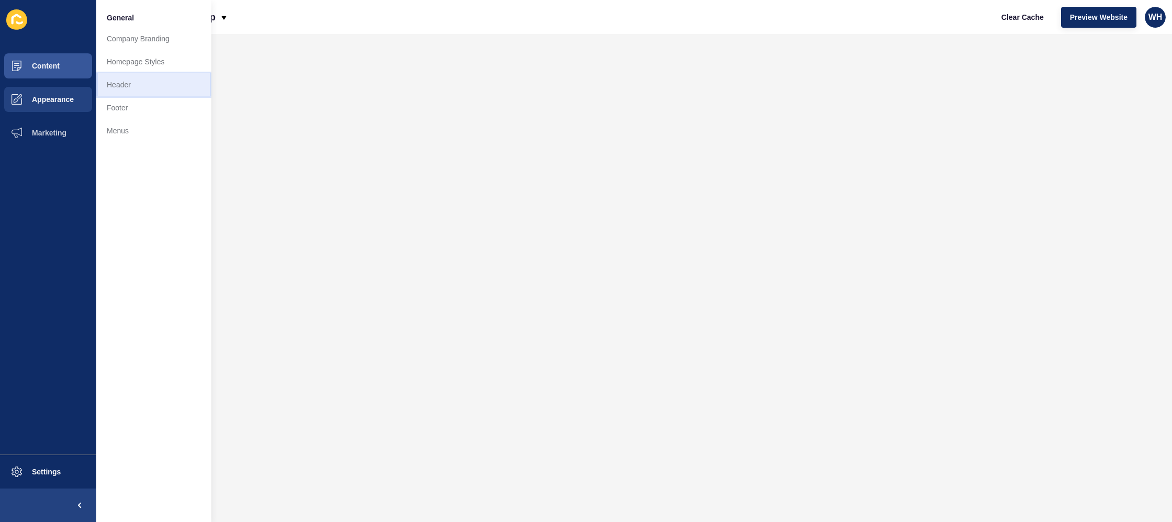
click at [125, 86] on link "Header" at bounding box center [153, 84] width 115 height 23
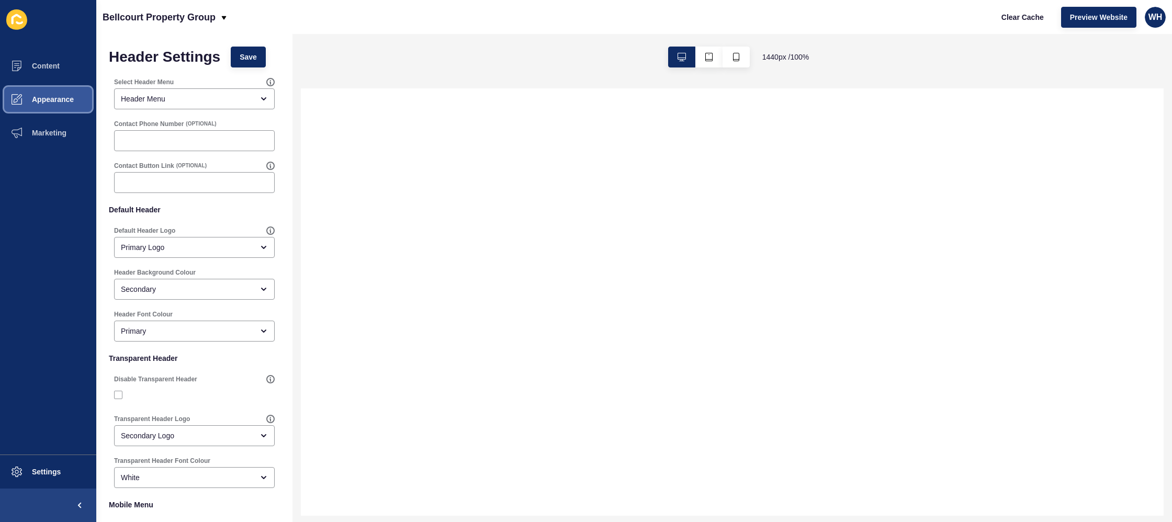
click at [44, 102] on span "Appearance" at bounding box center [35, 99] width 75 height 8
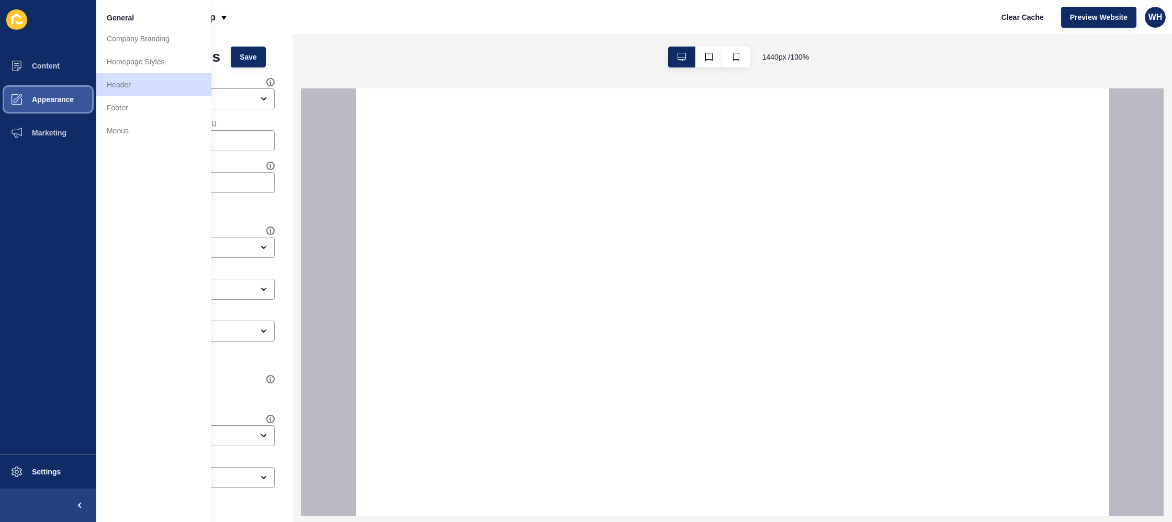
select select
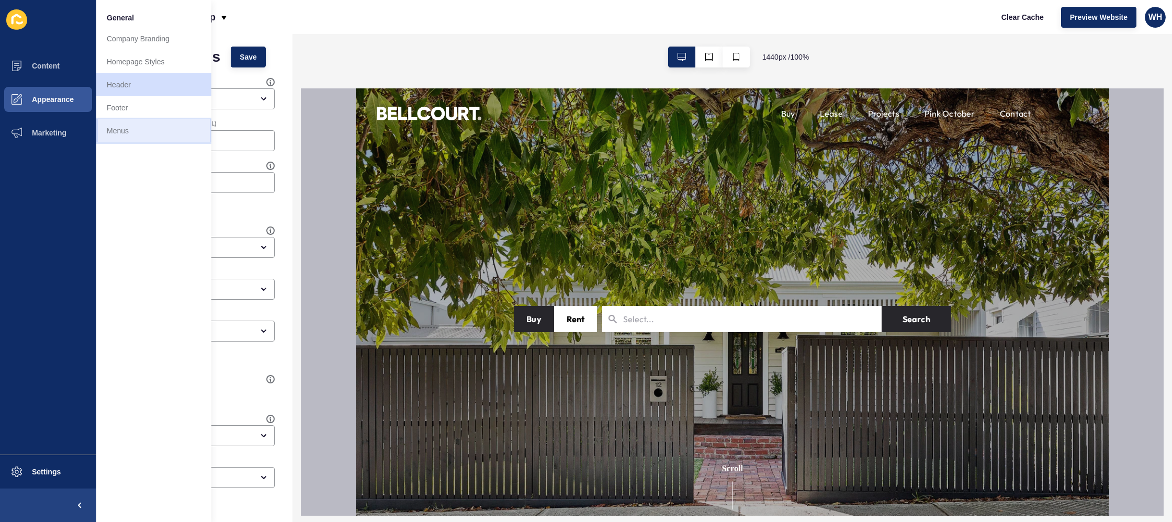
click at [110, 132] on link "Menus" at bounding box center [153, 130] width 115 height 23
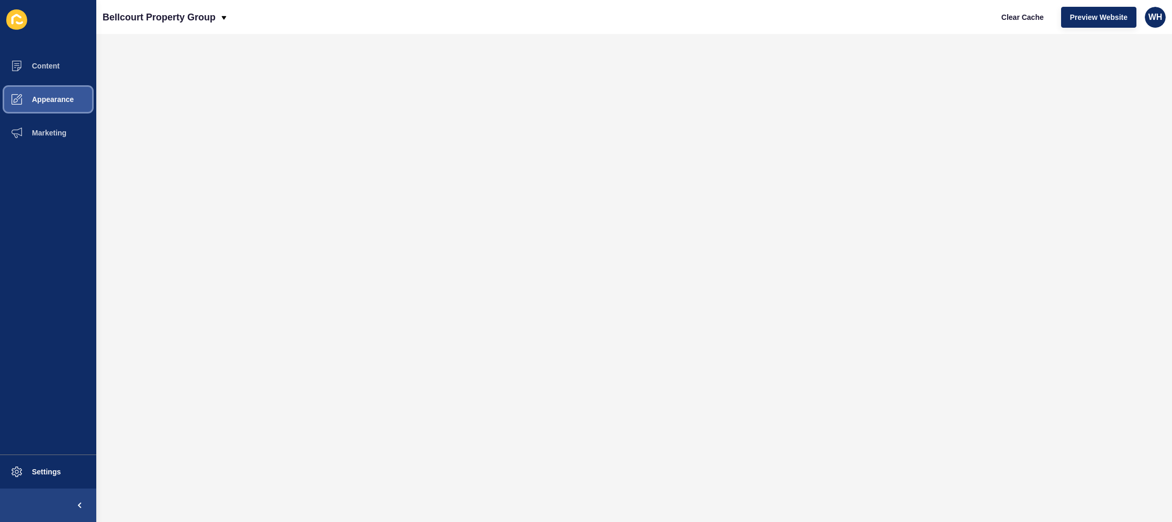
click at [66, 102] on span "Appearance" at bounding box center [35, 99] width 75 height 8
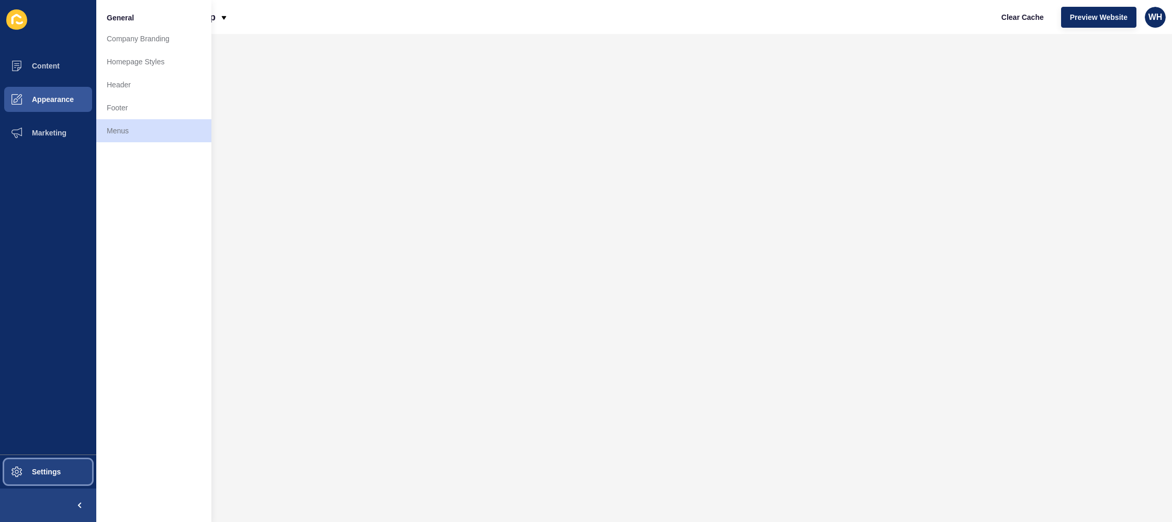
click at [41, 472] on span "Settings" at bounding box center [29, 472] width 62 height 8
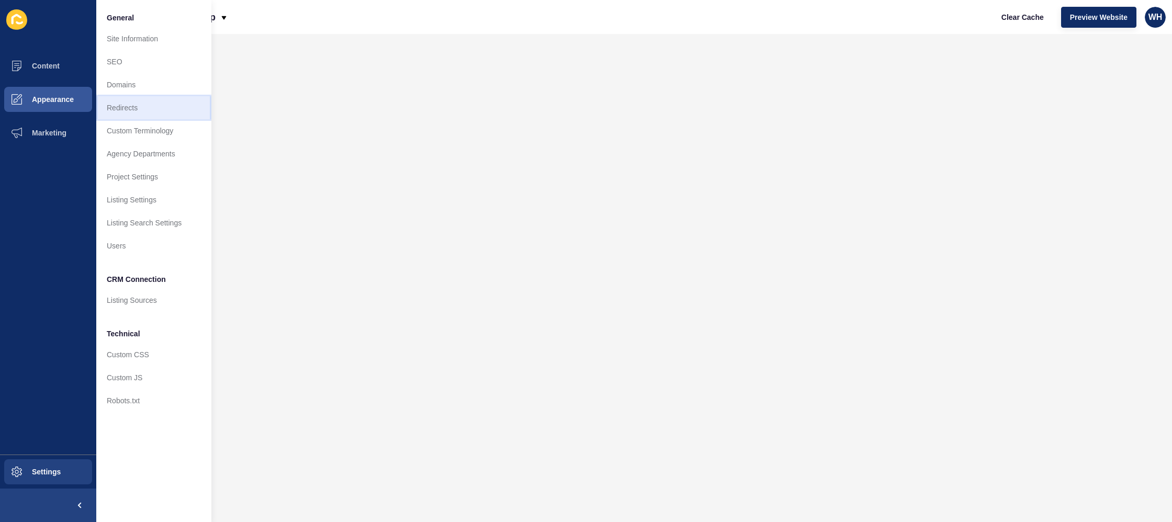
click at [127, 102] on link "Redirects" at bounding box center [153, 107] width 115 height 23
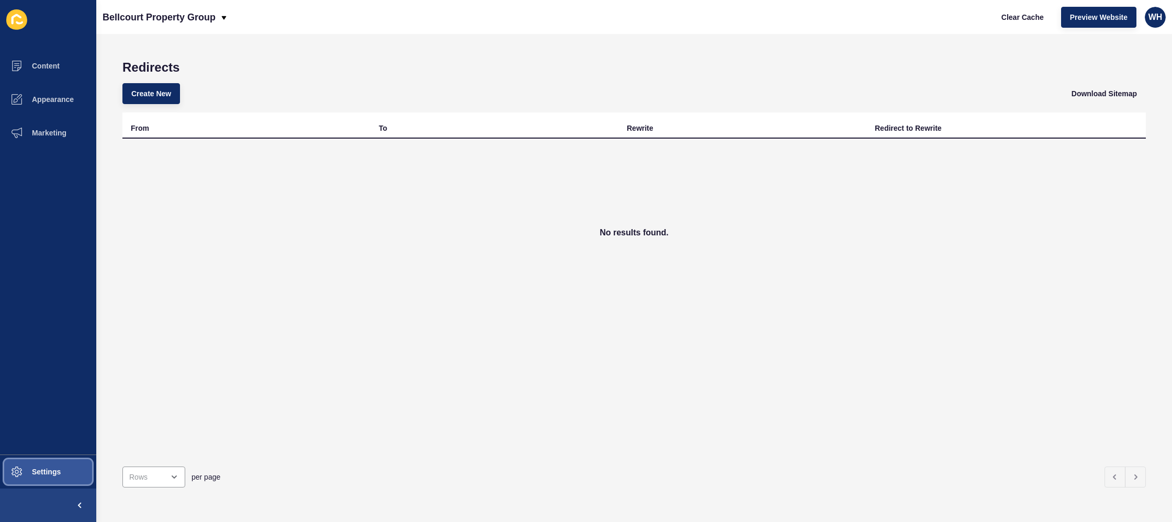
click at [27, 473] on span "Settings" at bounding box center [29, 472] width 62 height 8
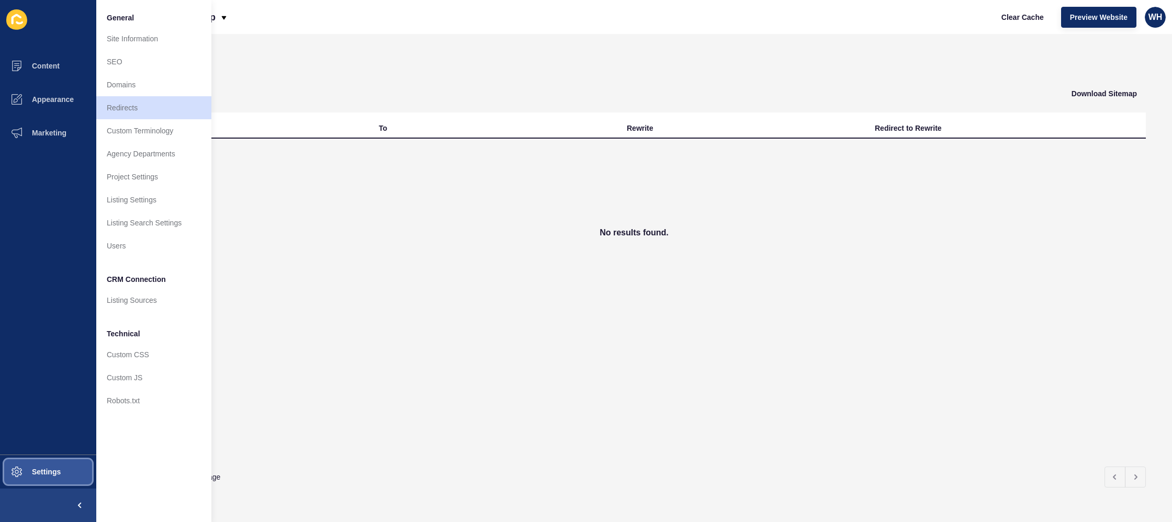
click at [27, 473] on span "Settings" at bounding box center [29, 472] width 62 height 8
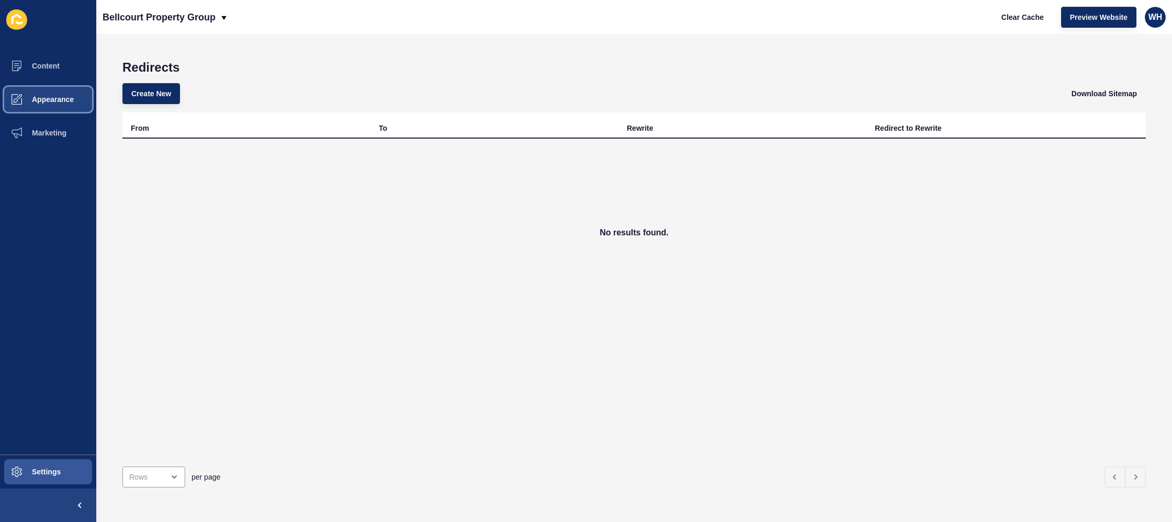
click at [39, 99] on span "Appearance" at bounding box center [35, 99] width 75 height 8
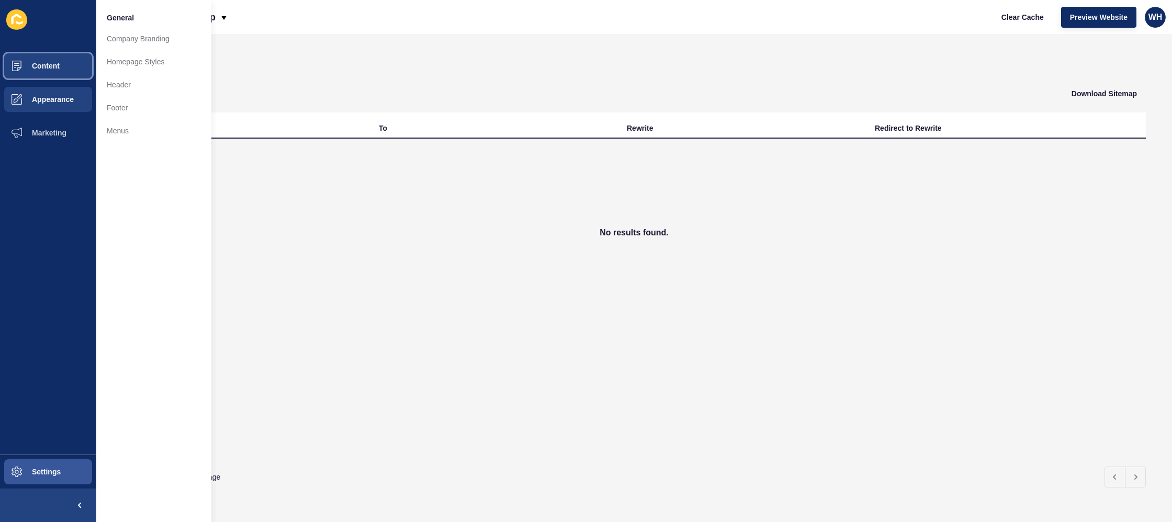
click at [43, 63] on span "Content" at bounding box center [28, 66] width 61 height 8
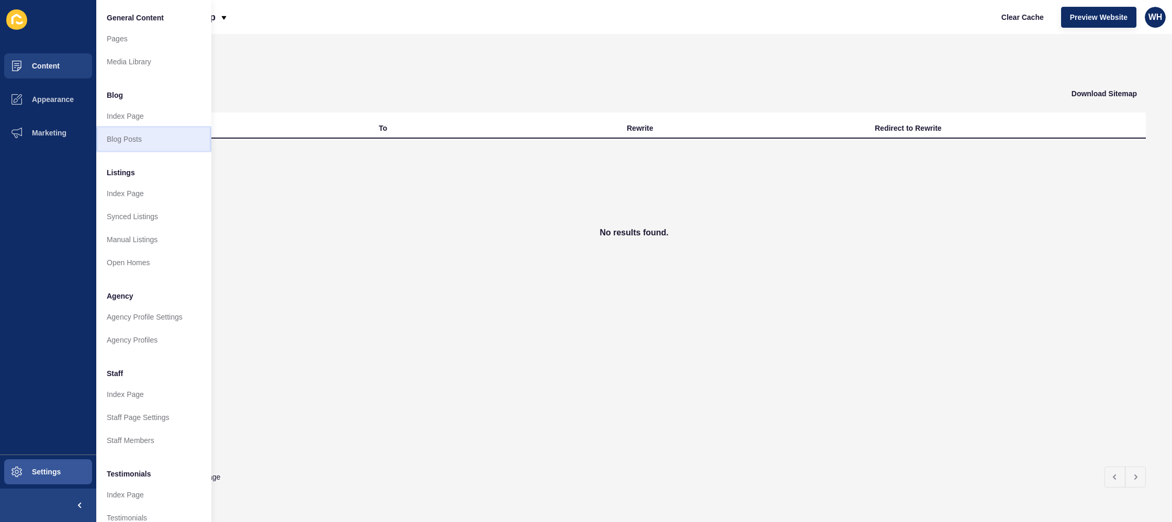
click at [128, 146] on link "Blog Posts" at bounding box center [153, 139] width 115 height 23
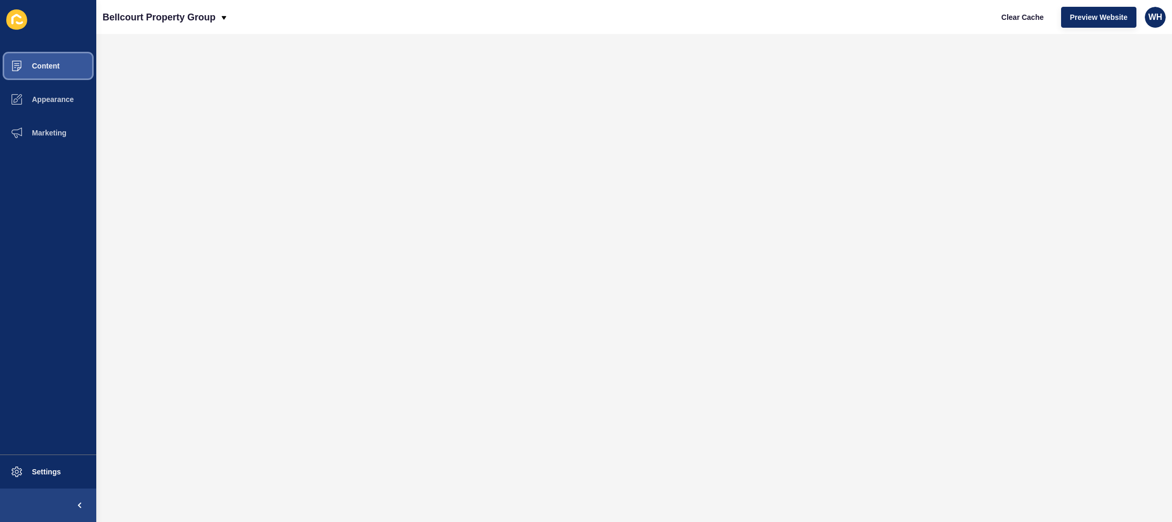
click at [38, 67] on span "Content" at bounding box center [28, 66] width 61 height 8
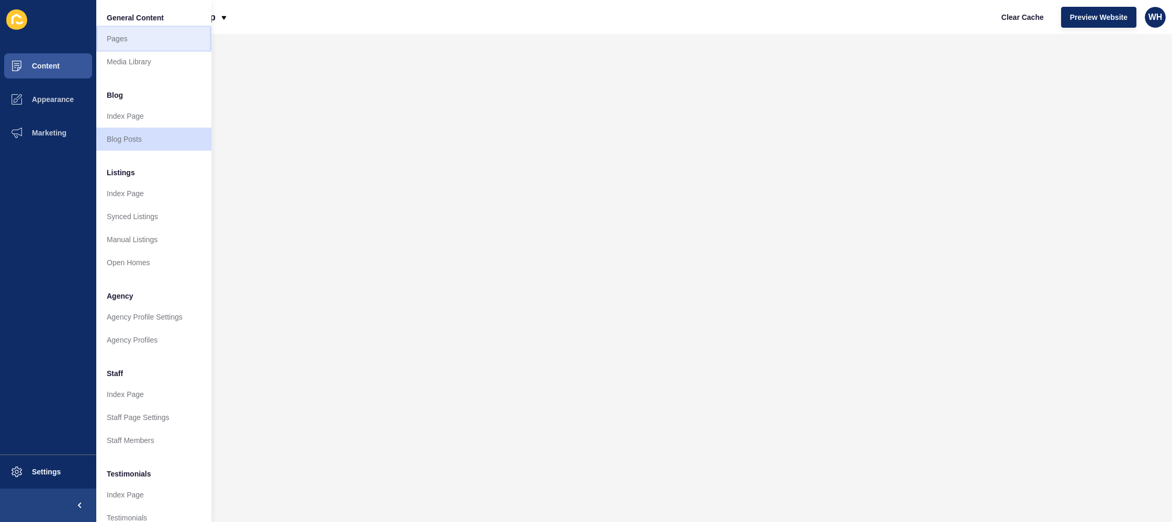
click at [122, 36] on link "Pages" at bounding box center [153, 38] width 115 height 23
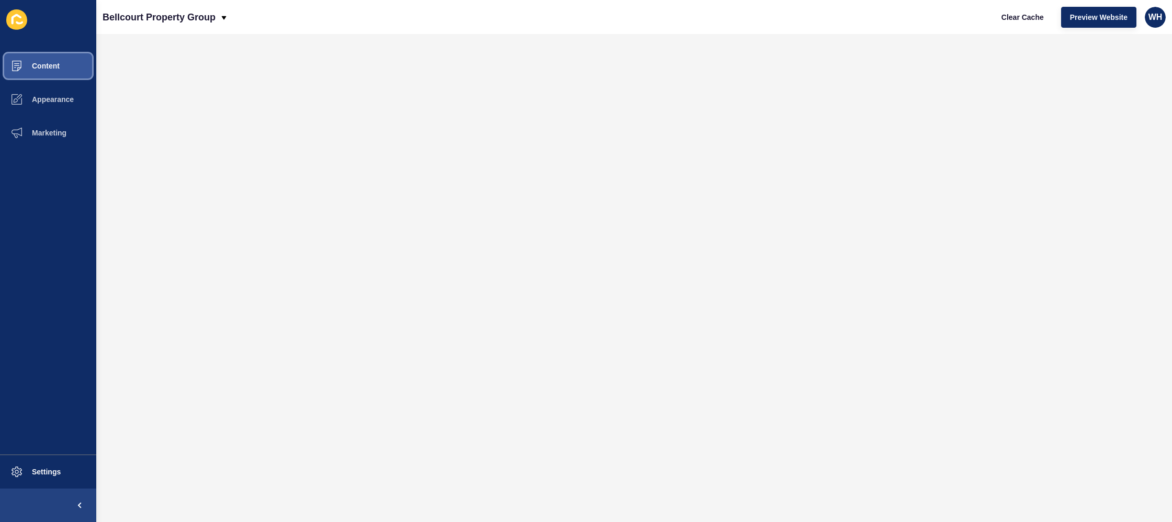
click at [51, 66] on span "Content" at bounding box center [28, 66] width 61 height 8
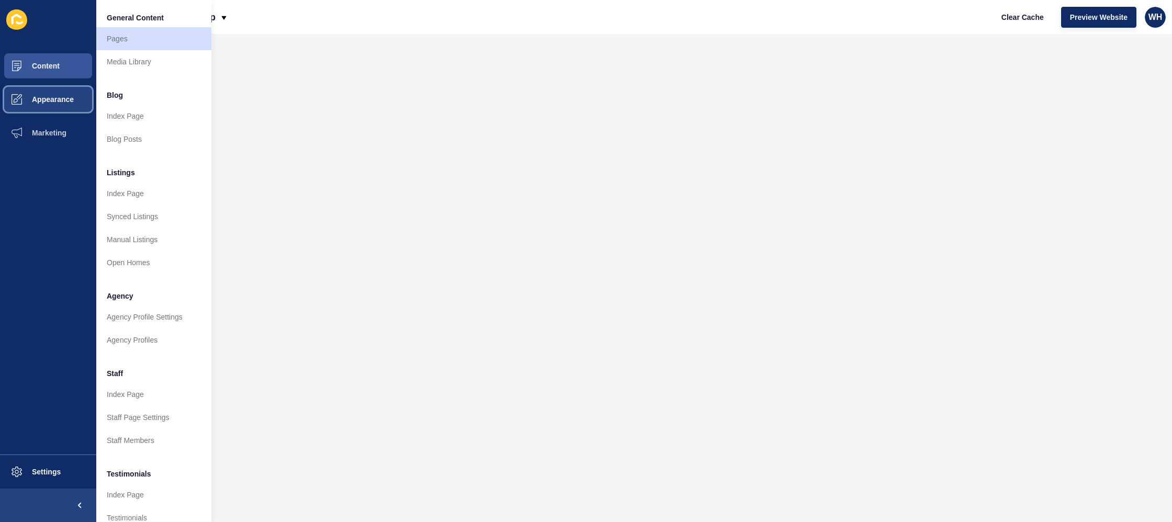
click at [50, 103] on button "Appearance" at bounding box center [48, 99] width 96 height 33
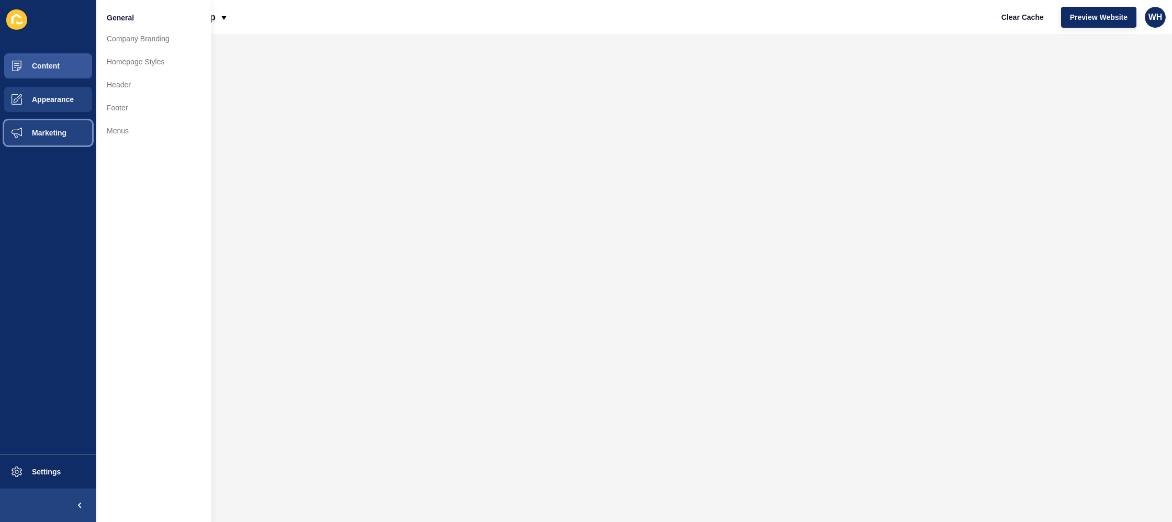
click at [50, 132] on span "Marketing" at bounding box center [32, 133] width 68 height 8
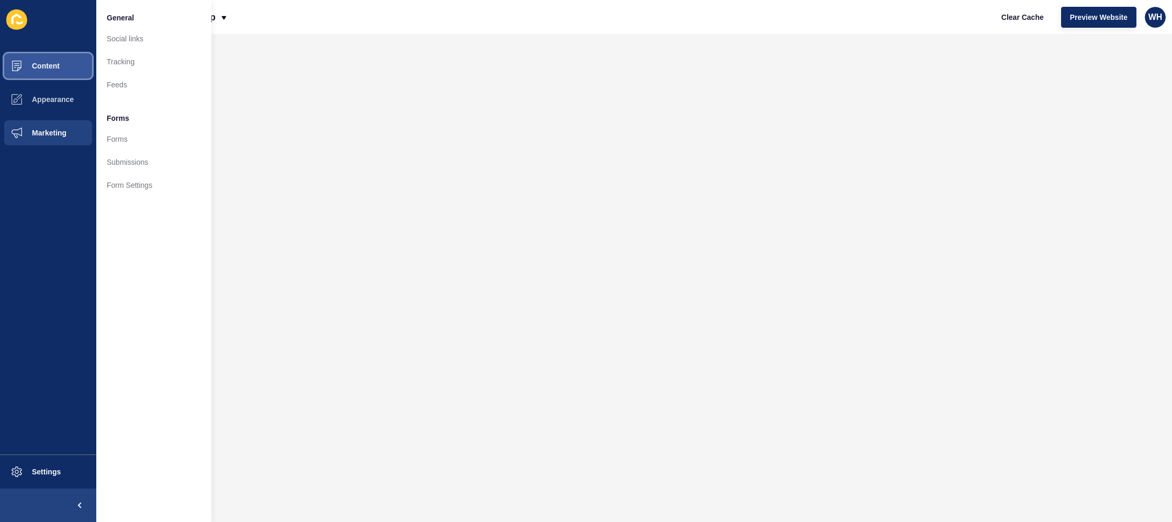
click at [57, 66] on span "Content" at bounding box center [28, 66] width 61 height 8
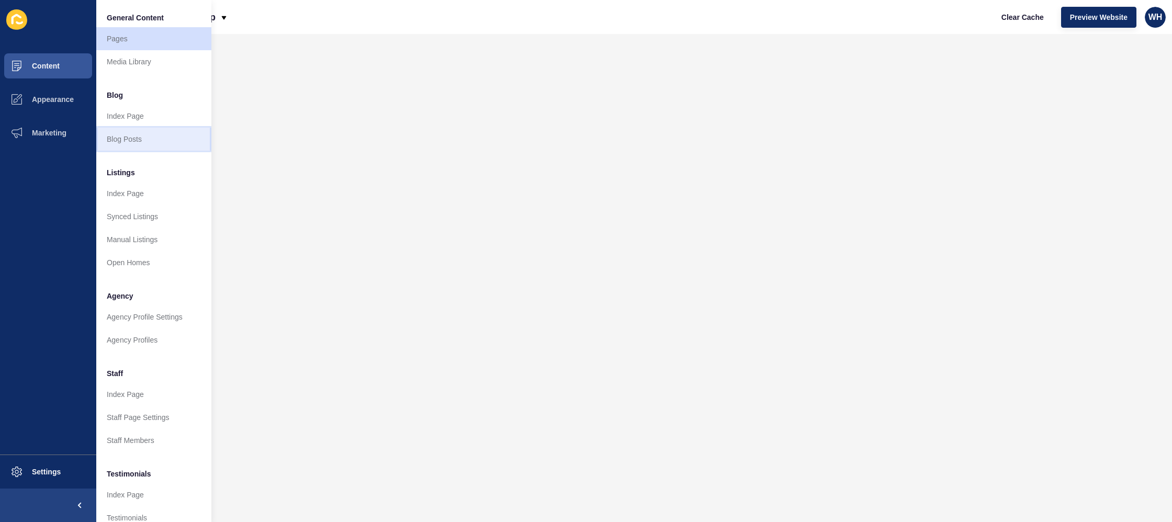
click at [128, 137] on link "Blog Posts" at bounding box center [153, 139] width 115 height 23
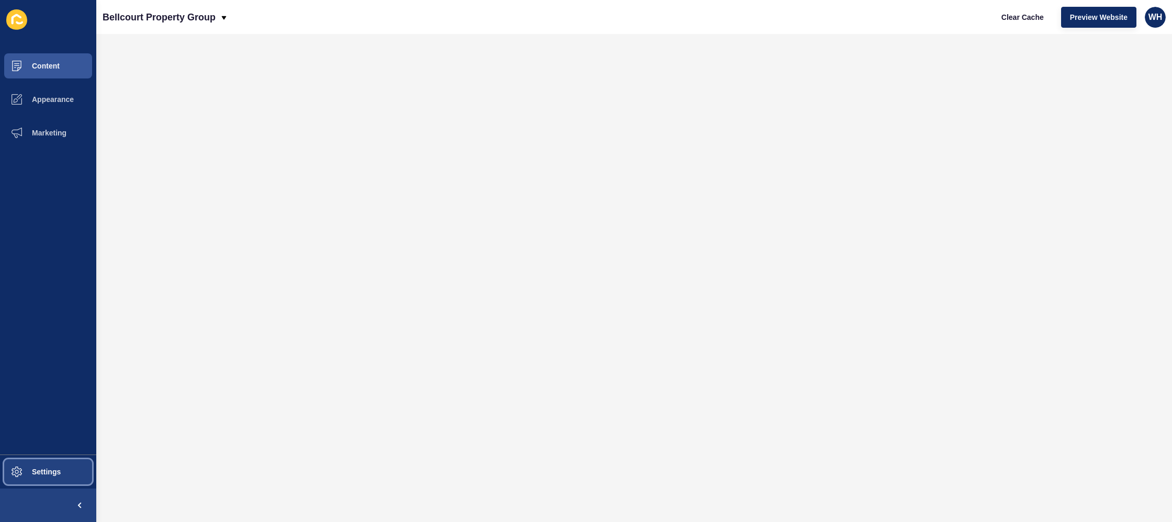
click at [39, 472] on span "Settings" at bounding box center [29, 472] width 62 height 8
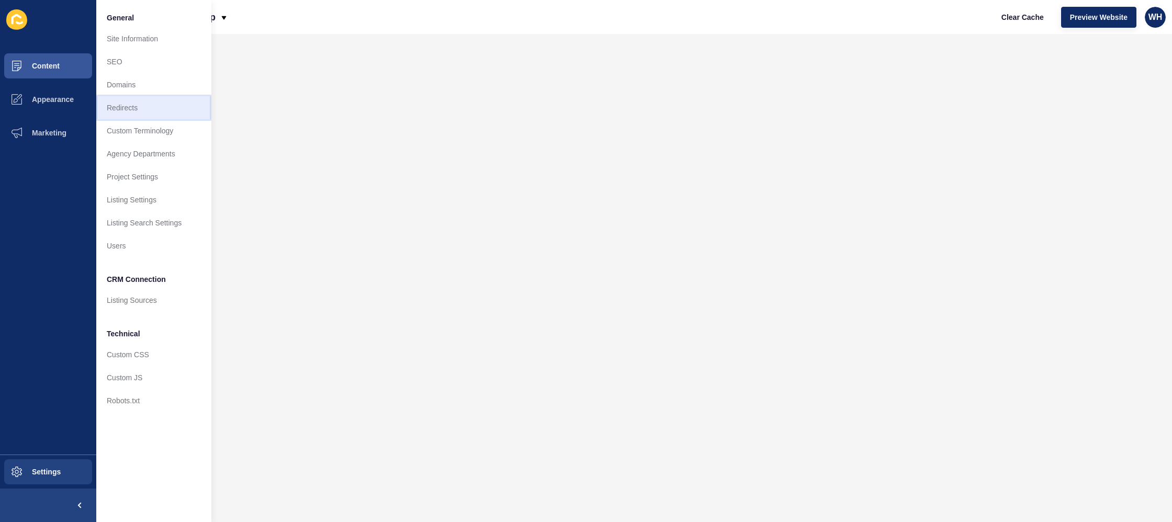
click at [125, 102] on link "Redirects" at bounding box center [153, 107] width 115 height 23
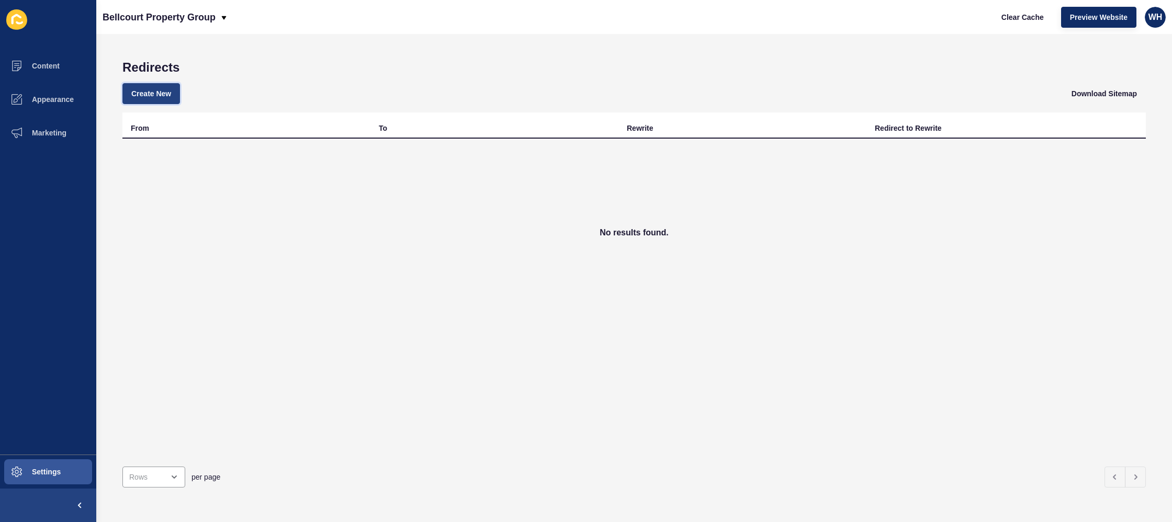
click at [153, 94] on span "Create New" at bounding box center [151, 93] width 40 height 10
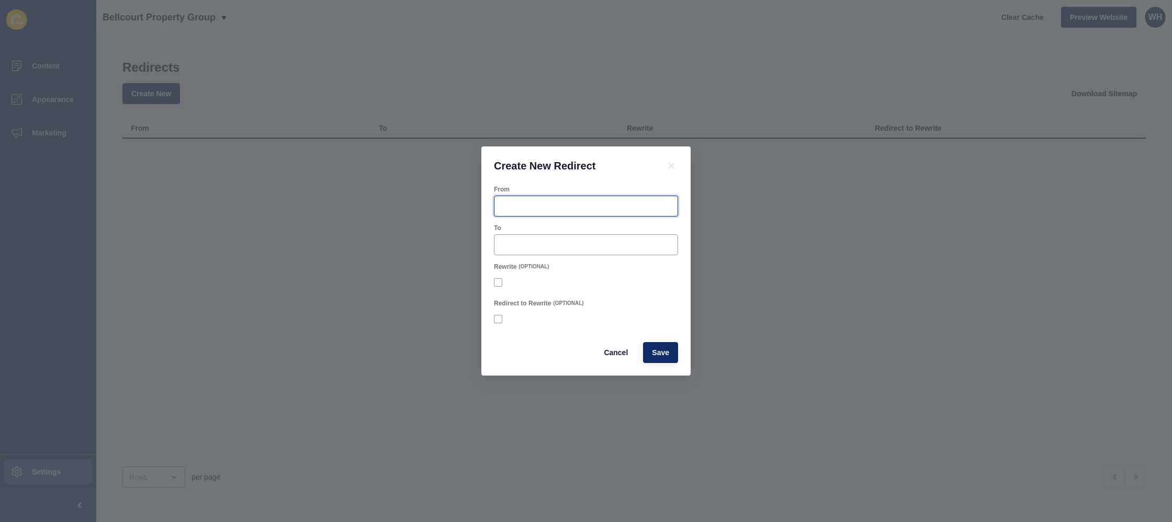
click at [529, 209] on input "From" at bounding box center [586, 206] width 171 height 10
paste input "[URL][DOMAIN_NAME]"
type input "[URL][DOMAIN_NAME]"
click at [576, 247] on input "To" at bounding box center [586, 245] width 171 height 10
paste input "[URL][DOMAIN_NAME]"
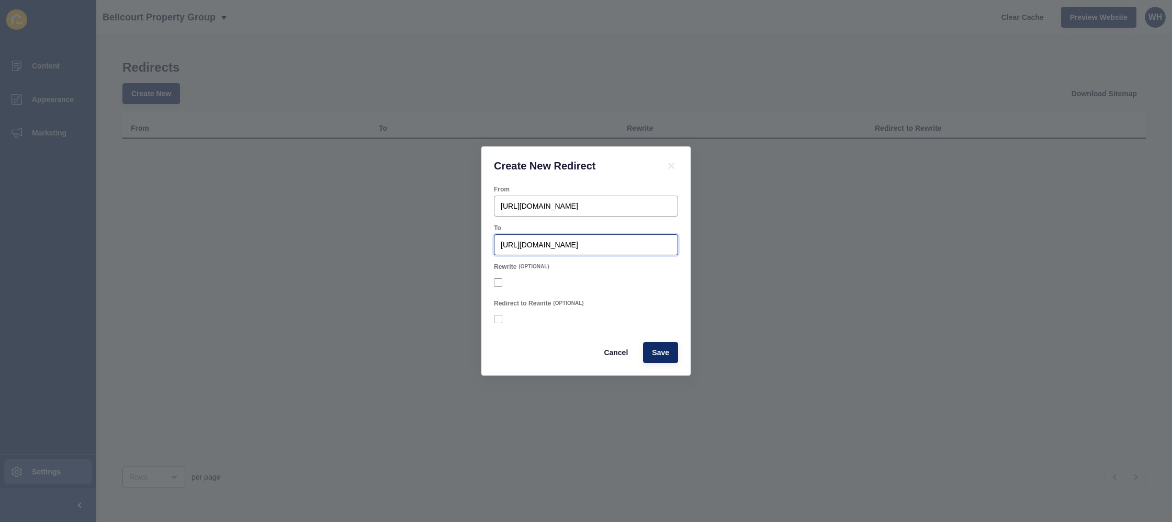
scroll to position [0, 457]
type input "[URL][DOMAIN_NAME]"
click at [666, 358] on button "Save" at bounding box center [660, 352] width 35 height 21
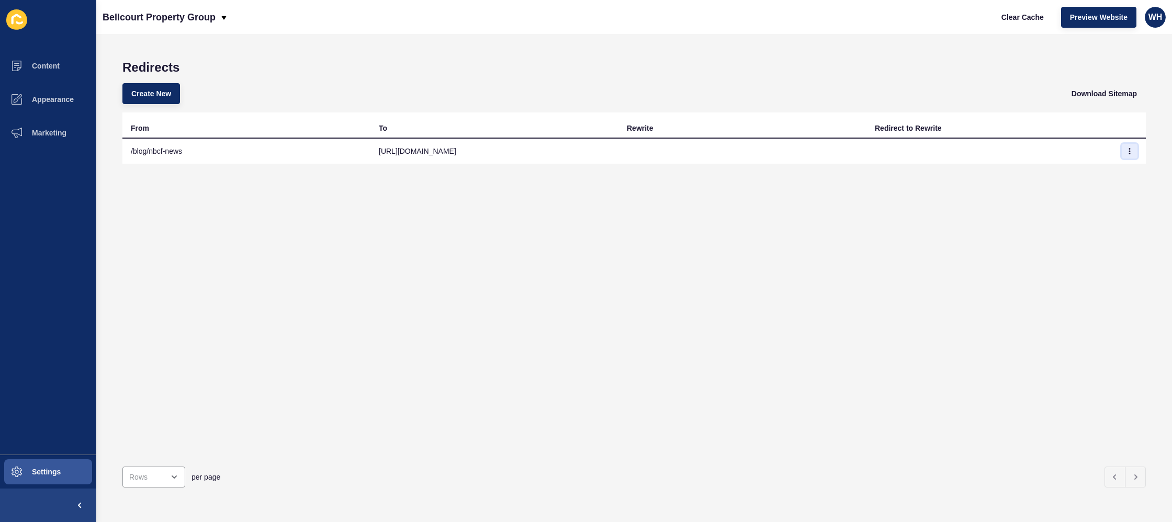
click at [1128, 153] on icon "button" at bounding box center [1130, 151] width 6 height 6
click at [1088, 174] on link "Edit" at bounding box center [1101, 172] width 73 height 23
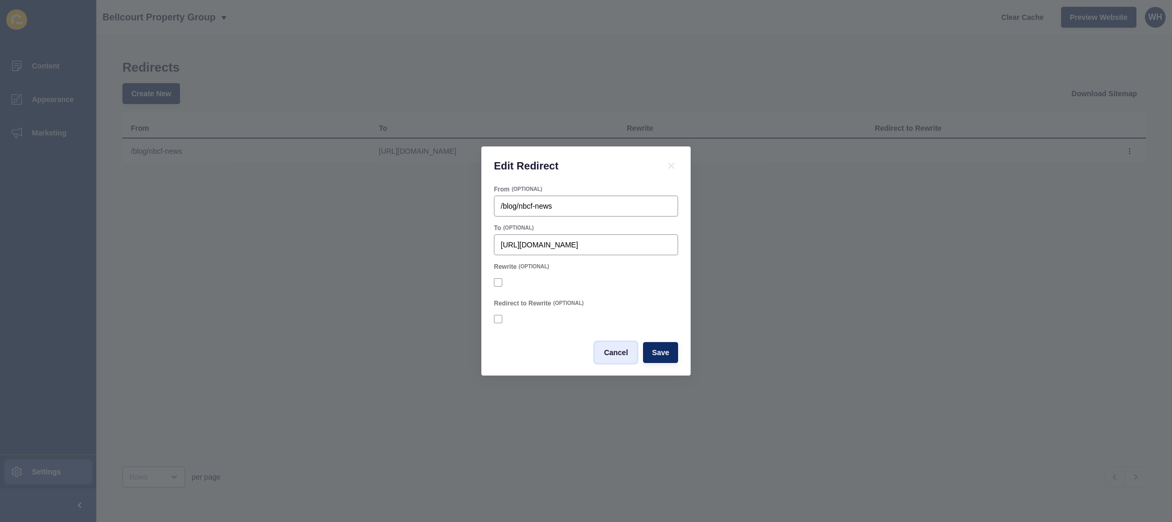
click at [609, 353] on span "Cancel" at bounding box center [616, 353] width 24 height 10
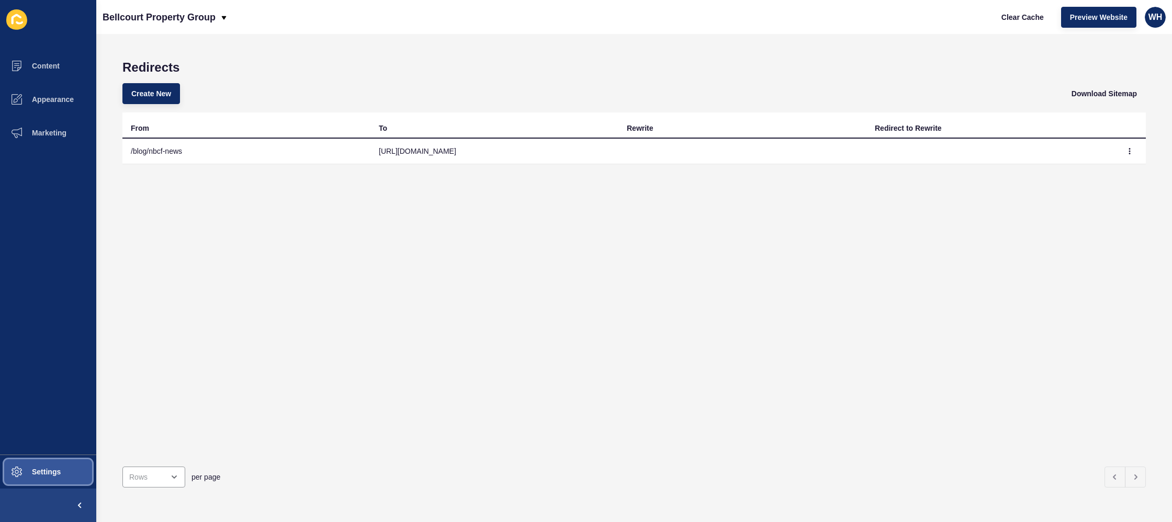
click at [55, 468] on span "Settings" at bounding box center [29, 472] width 62 height 8
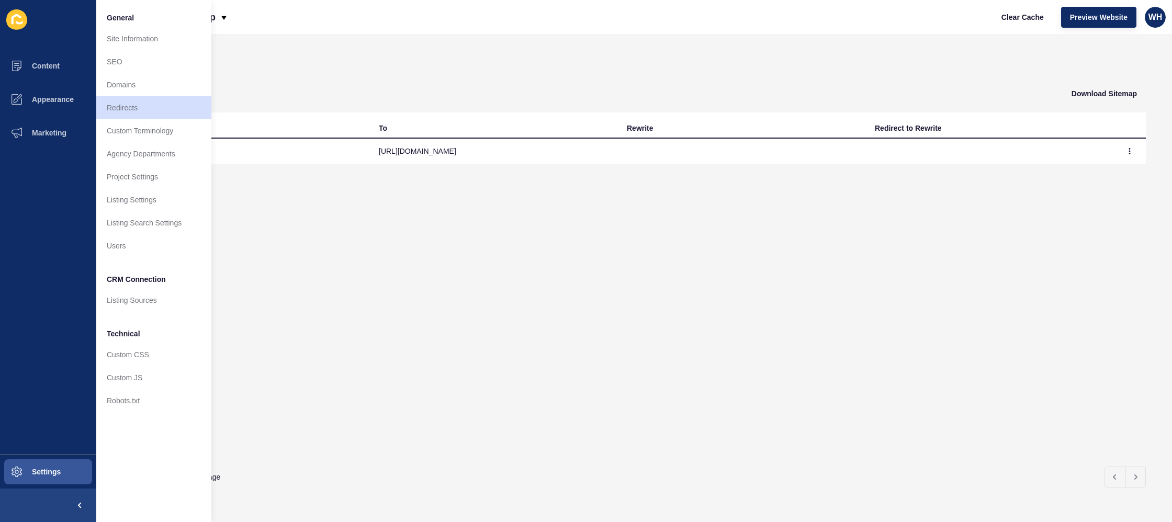
click at [684, 273] on div "From To Rewrite Redirect to Rewrite /blog/nbcf-news [URL][DOMAIN_NAME]" at bounding box center [634, 286] width 1024 height 346
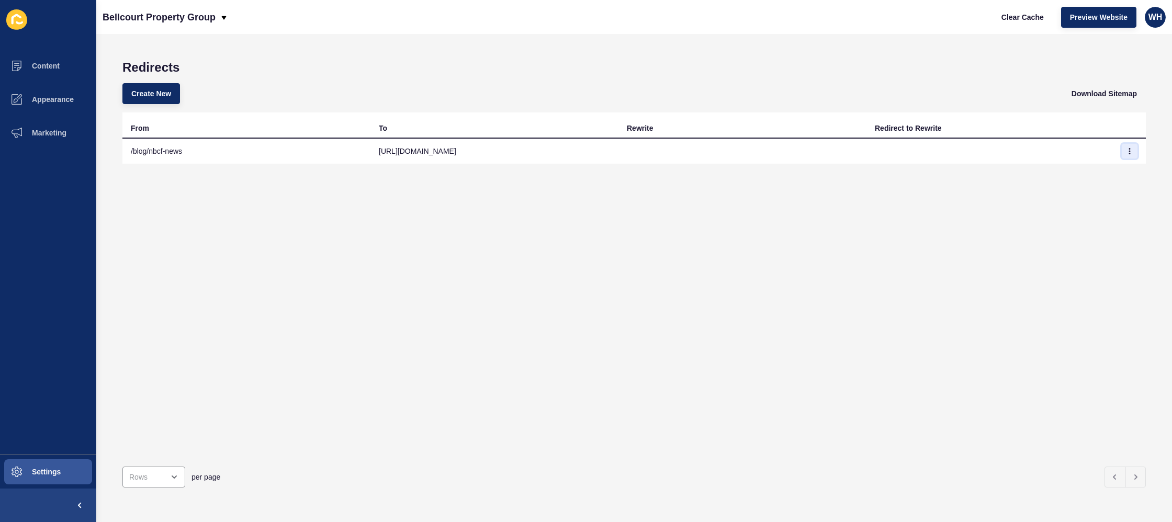
click at [1131, 151] on icon "button" at bounding box center [1130, 151] width 6 height 6
click at [1083, 172] on link "Edit" at bounding box center [1101, 172] width 73 height 23
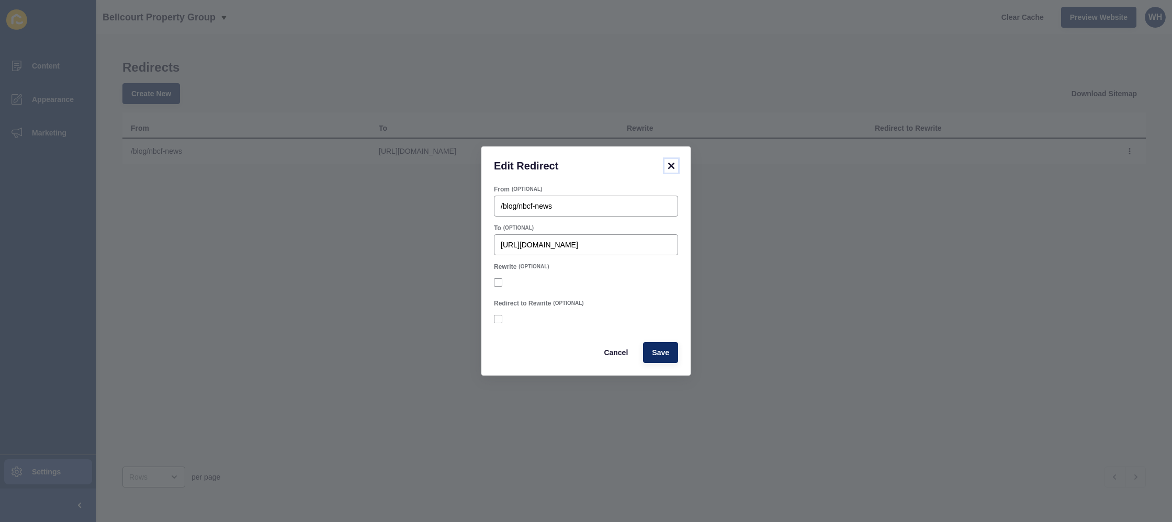
click at [671, 161] on icon at bounding box center [671, 166] width 13 height 13
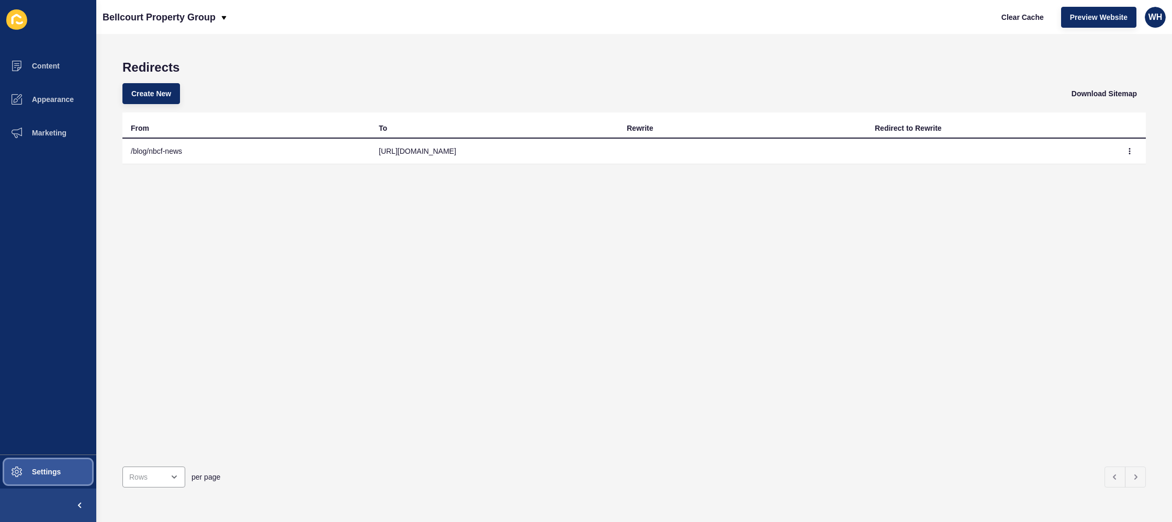
click at [46, 477] on button "Settings" at bounding box center [48, 471] width 96 height 33
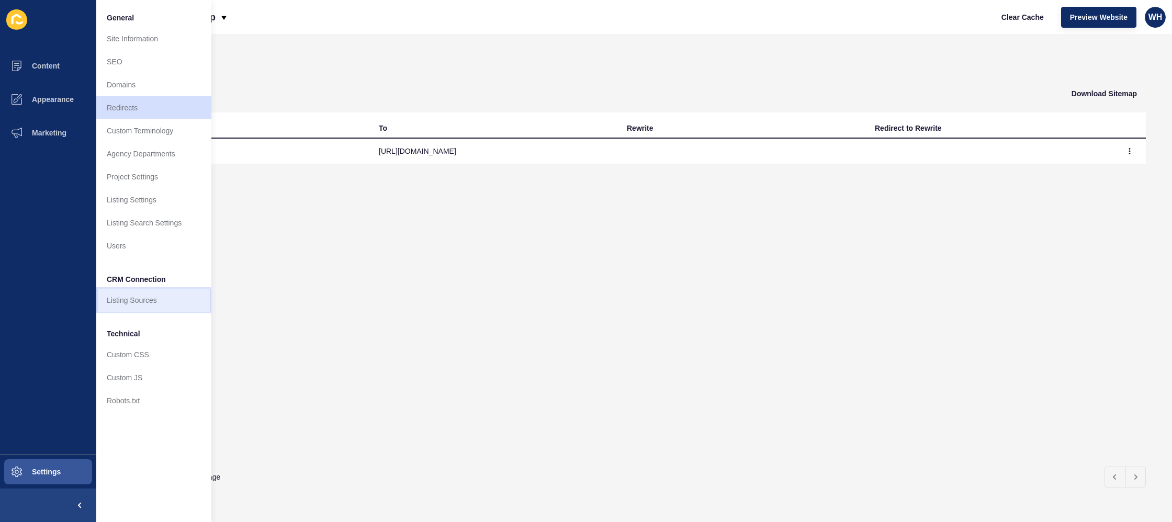
click at [137, 304] on link "Listing Sources" at bounding box center [153, 300] width 115 height 23
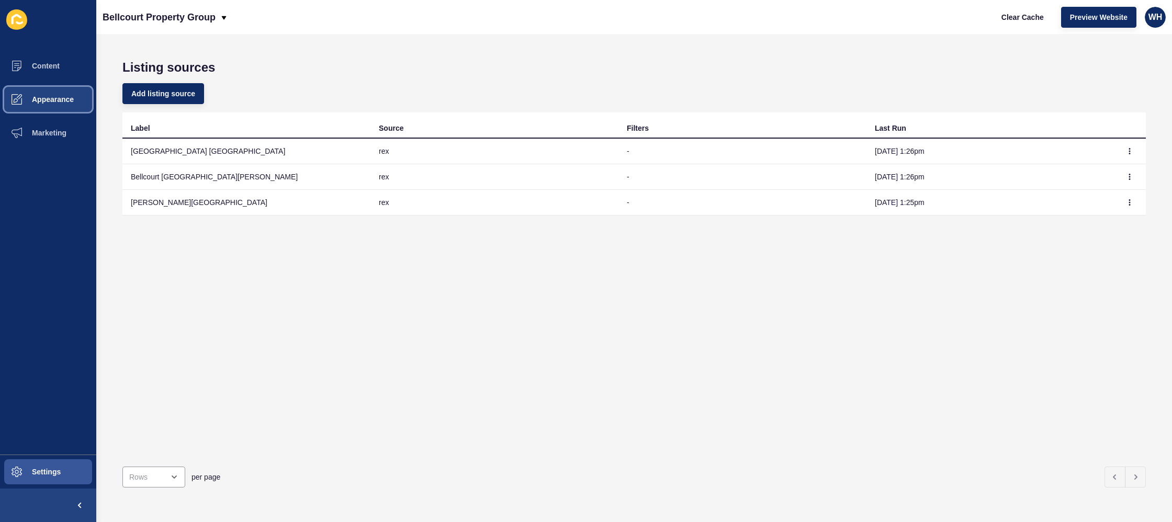
click at [54, 93] on button "Appearance" at bounding box center [48, 99] width 96 height 33
